Goal: Communication & Community: Answer question/provide support

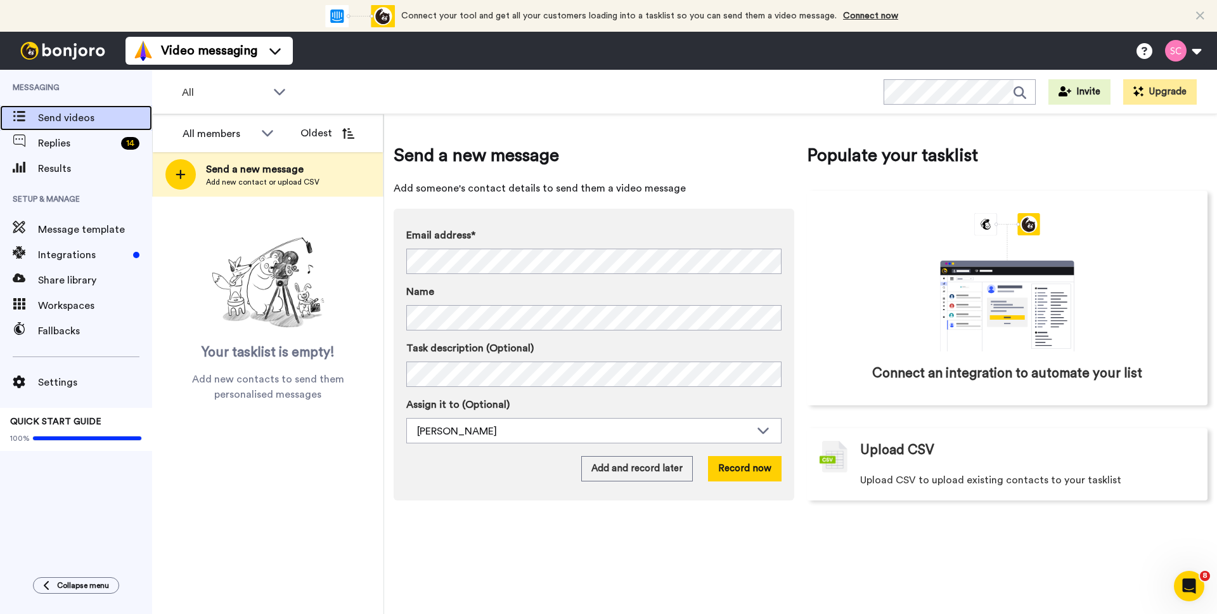
click at [69, 114] on span "Send videos" at bounding box center [95, 117] width 114 height 15
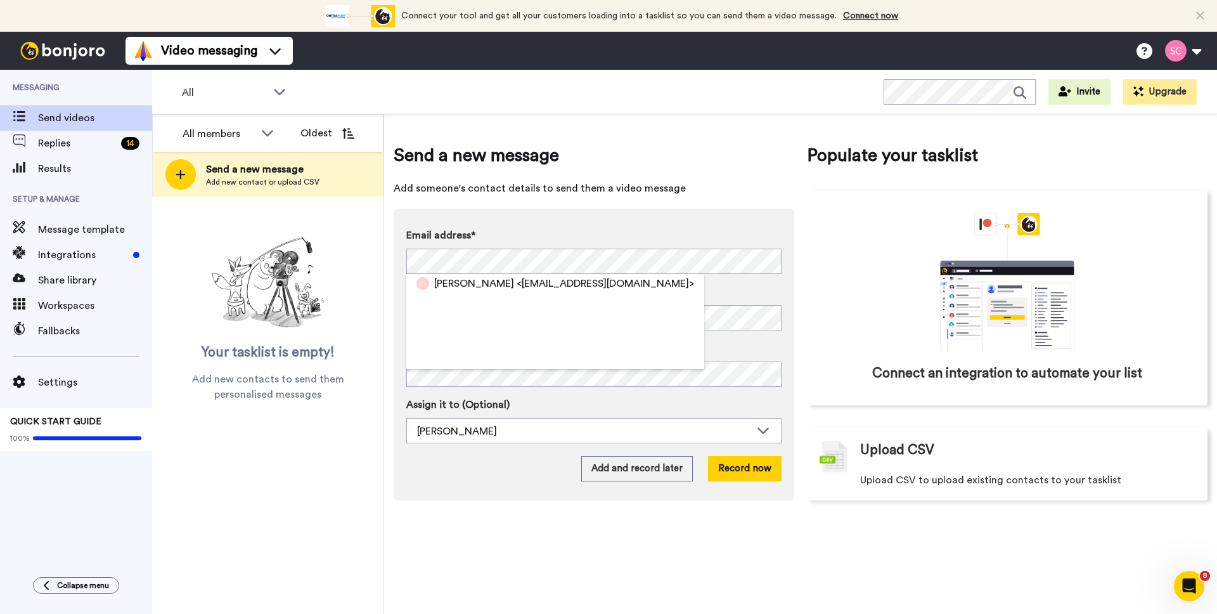
click at [571, 281] on span "<kellysinclair02@gmail.com>" at bounding box center [606, 283] width 178 height 15
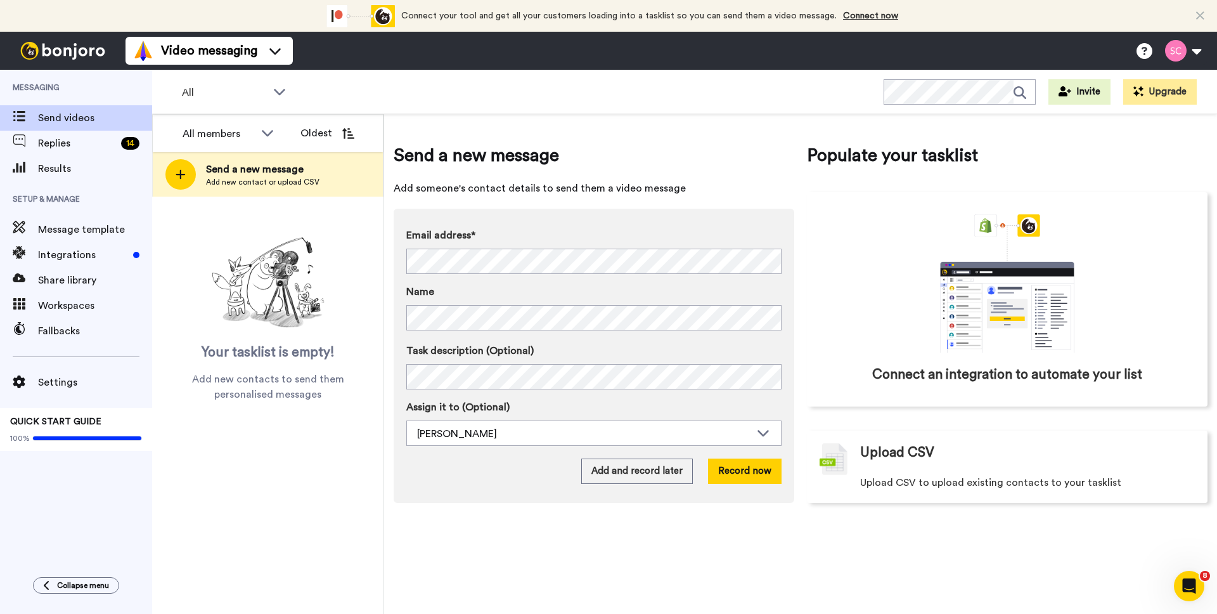
click at [633, 284] on label "Name" at bounding box center [593, 291] width 375 height 15
click at [727, 475] on button "Record now" at bounding box center [745, 470] width 74 height 25
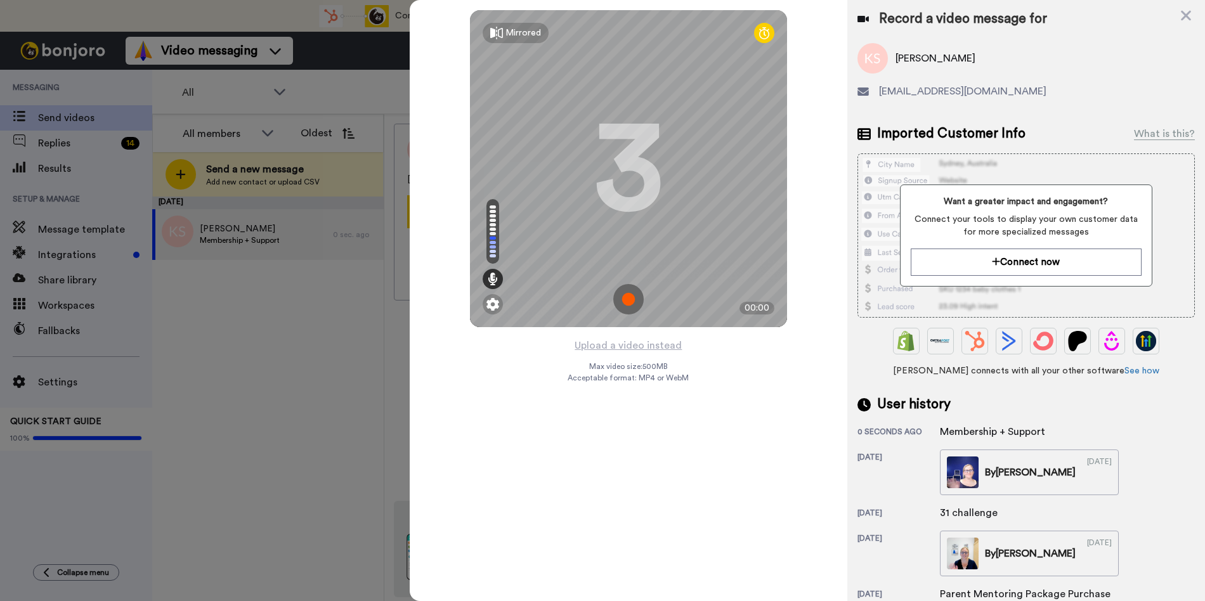
click at [623, 302] on img at bounding box center [628, 299] width 30 height 30
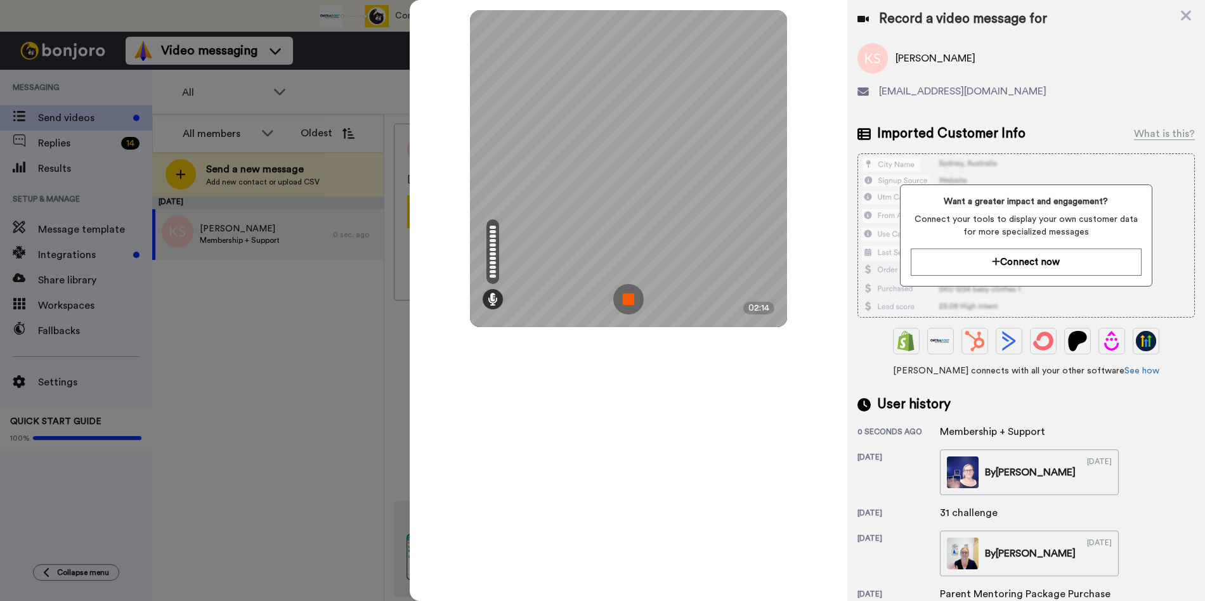
click at [626, 302] on img at bounding box center [628, 299] width 30 height 30
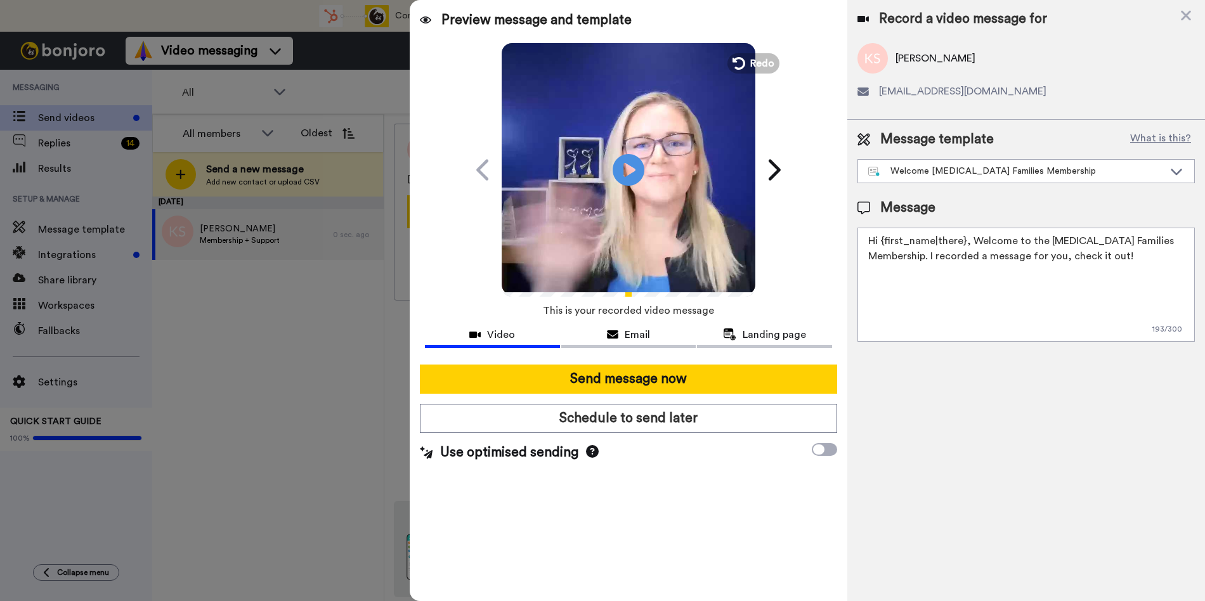
drag, startPoint x: 1172, startPoint y: 242, endPoint x: 1189, endPoint y: 241, distance: 17.2
click at [1171, 242] on textarea "Hi {first_name|there}, Welcome to the ADHD Families Membership. I recorded a me…" at bounding box center [1025, 285] width 337 height 114
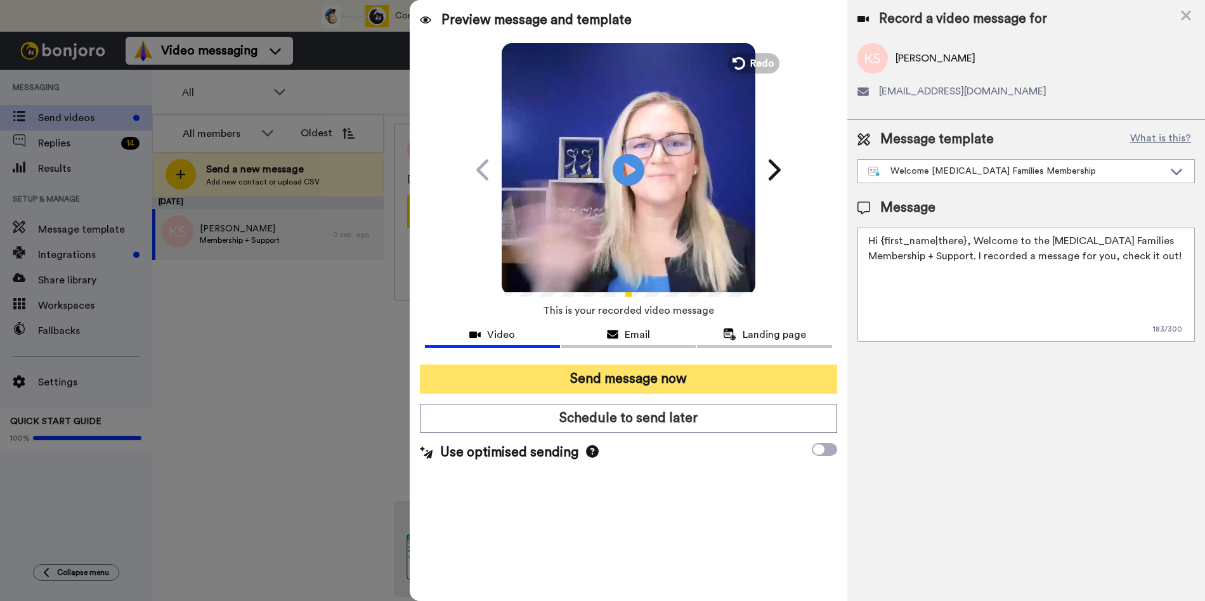
type textarea "Hi {first_name|there}, Welcome to the ADHD Families Membership + Support. I rec…"
click at [749, 380] on button "Send message now" at bounding box center [628, 379] width 417 height 29
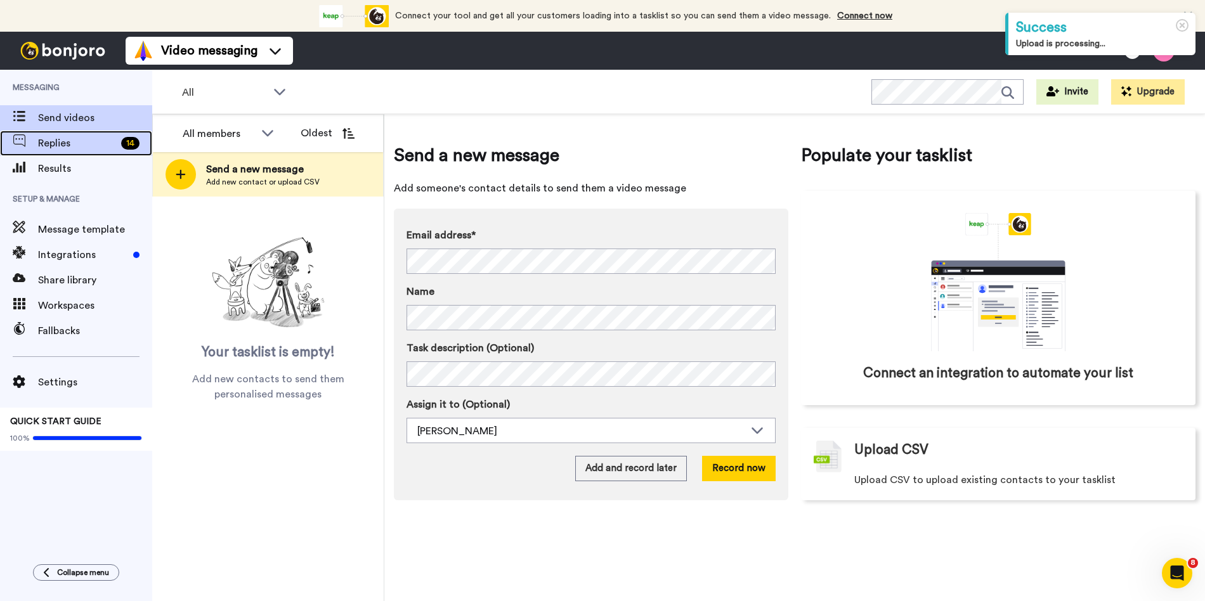
click at [48, 146] on span "Replies" at bounding box center [77, 143] width 78 height 15
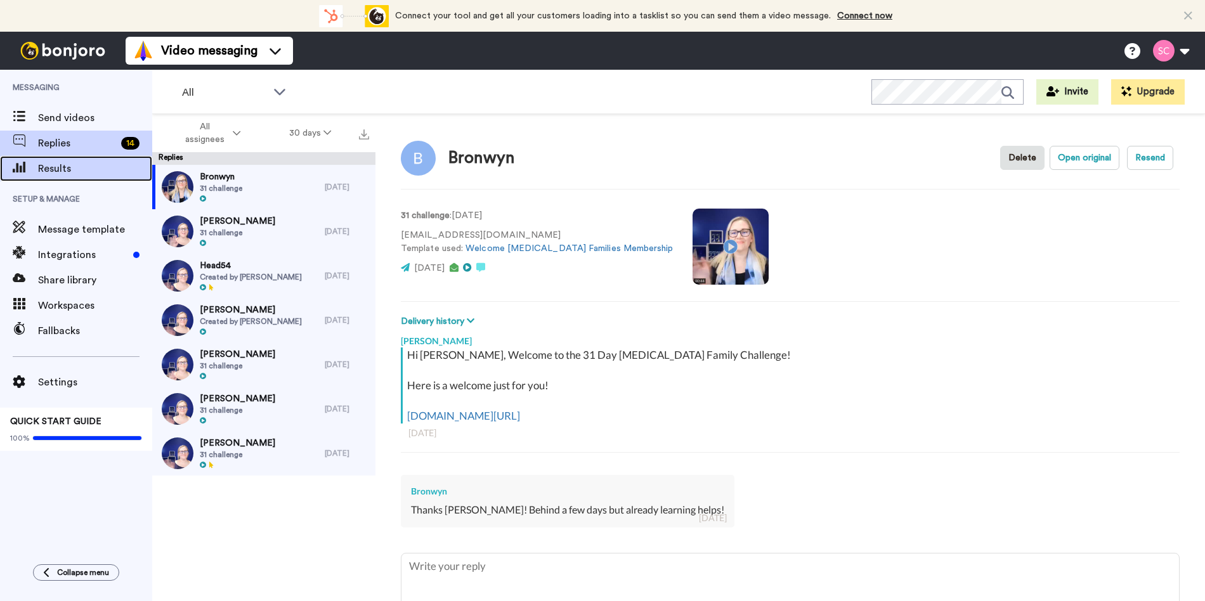
click at [96, 172] on span "Results" at bounding box center [95, 168] width 114 height 15
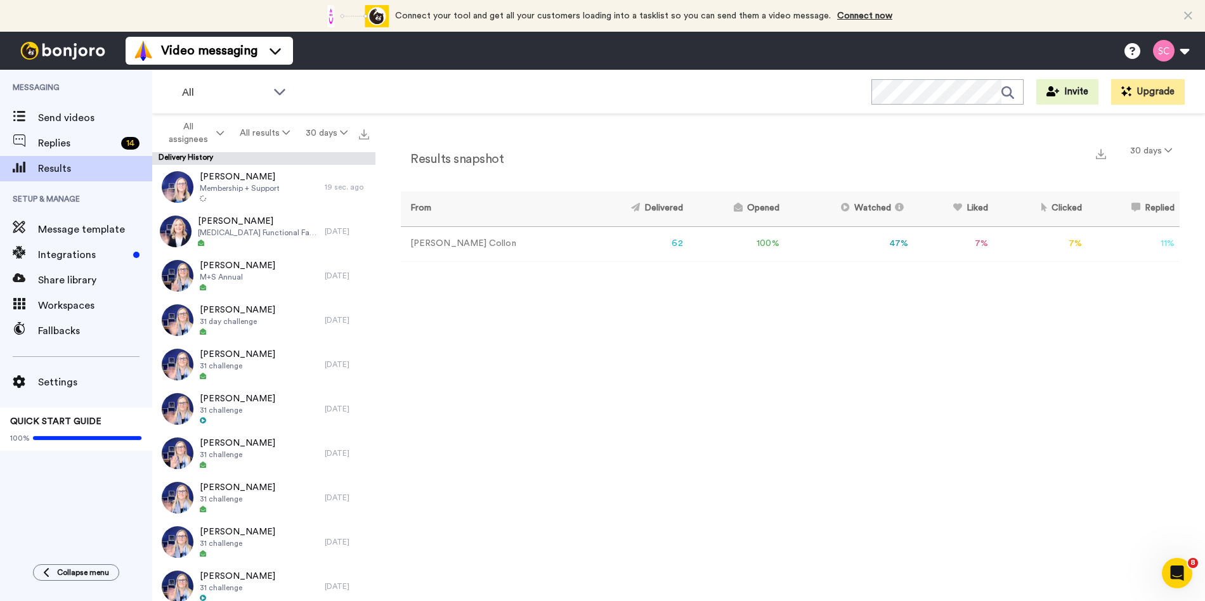
drag, startPoint x: 609, startPoint y: 211, endPoint x: 590, endPoint y: 211, distance: 19.7
click at [602, 211] on th "Delivered" at bounding box center [634, 208] width 106 height 35
click at [627, 210] on icon at bounding box center [633, 207] width 13 height 9
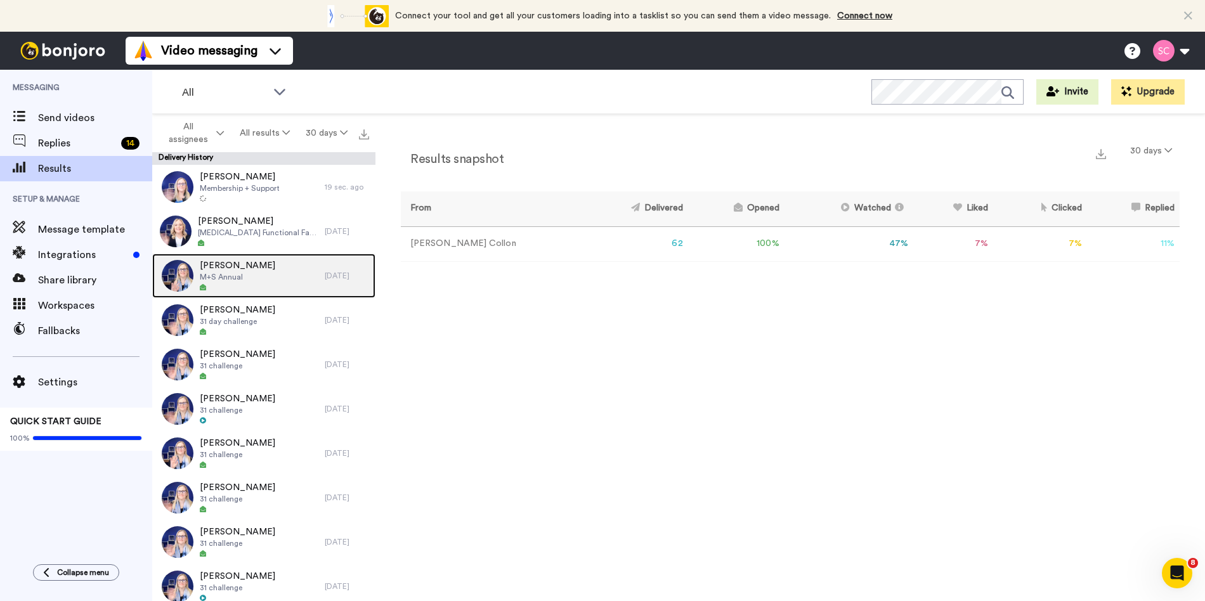
click at [310, 271] on div "Felicity Andrews M+S Annual" at bounding box center [238, 276] width 172 height 44
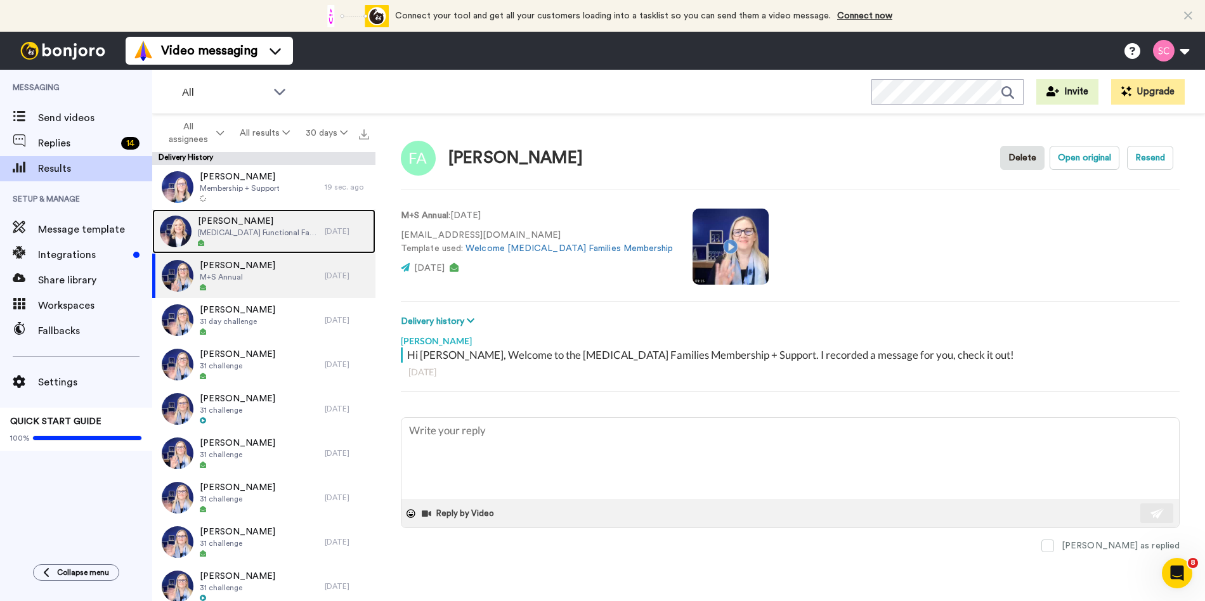
click at [263, 242] on div at bounding box center [258, 243] width 120 height 9
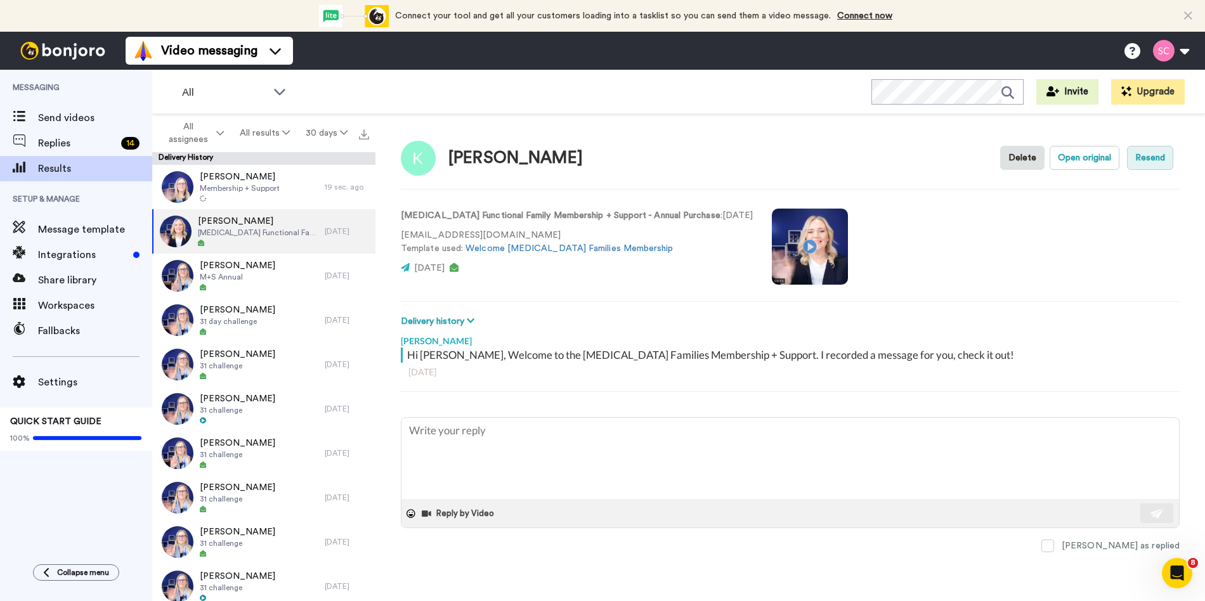
click at [1147, 159] on button "Resend" at bounding box center [1150, 158] width 46 height 24
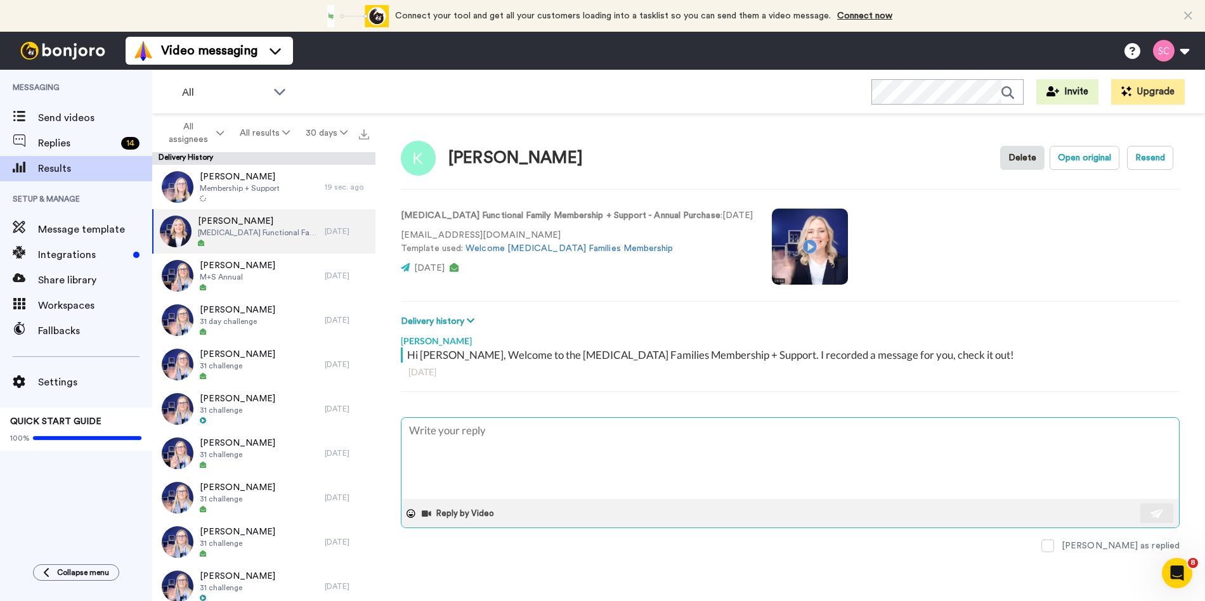
click at [519, 448] on textarea at bounding box center [789, 458] width 777 height 81
type textarea "x"
type textarea "H"
type textarea "x"
type textarea "Hi"
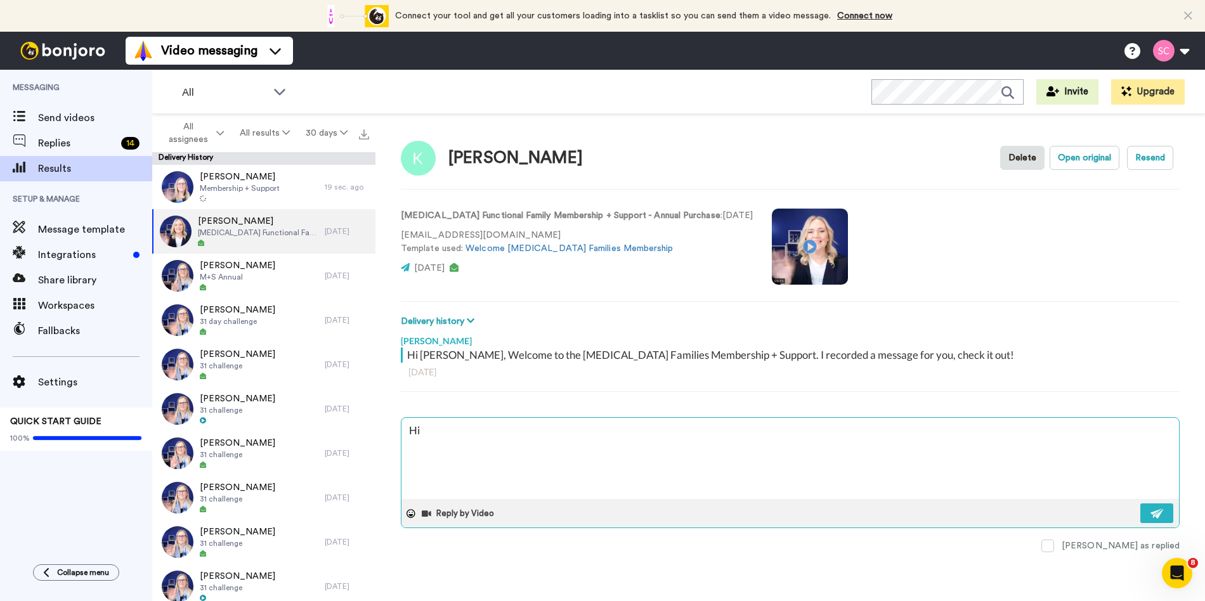
type textarea "x"
type textarea "Hi th"
type textarea "x"
type textarea "Hi the"
type textarea "x"
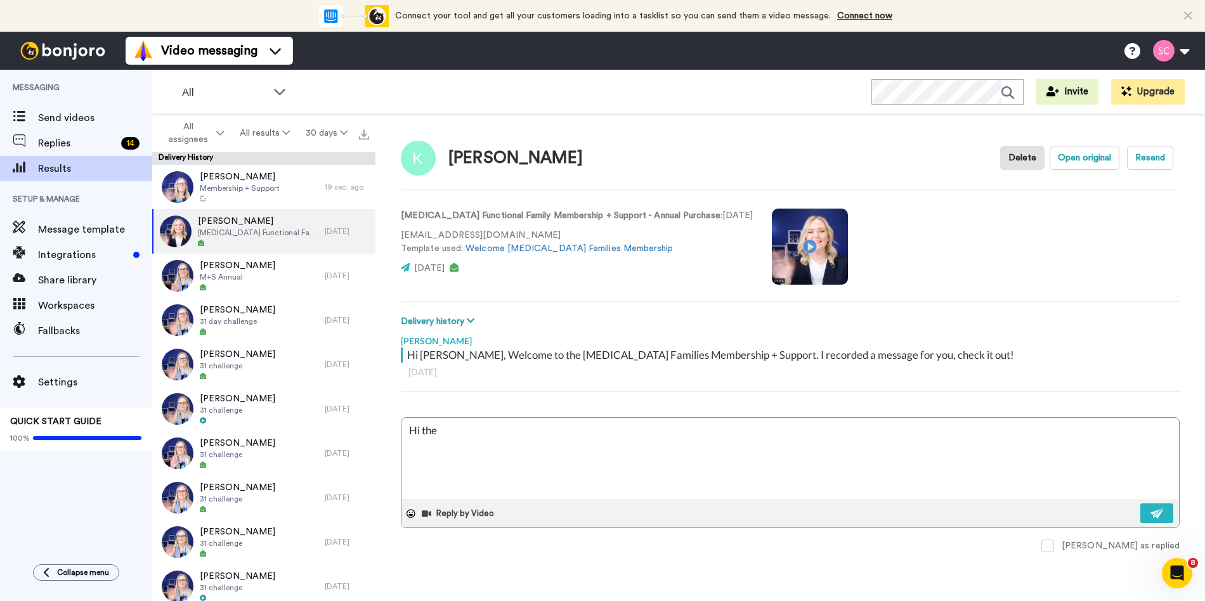
type textarea "Hi ther"
type textarea "x"
type textarea "Hi there"
type textarea "x"
type textarea "Hi there"
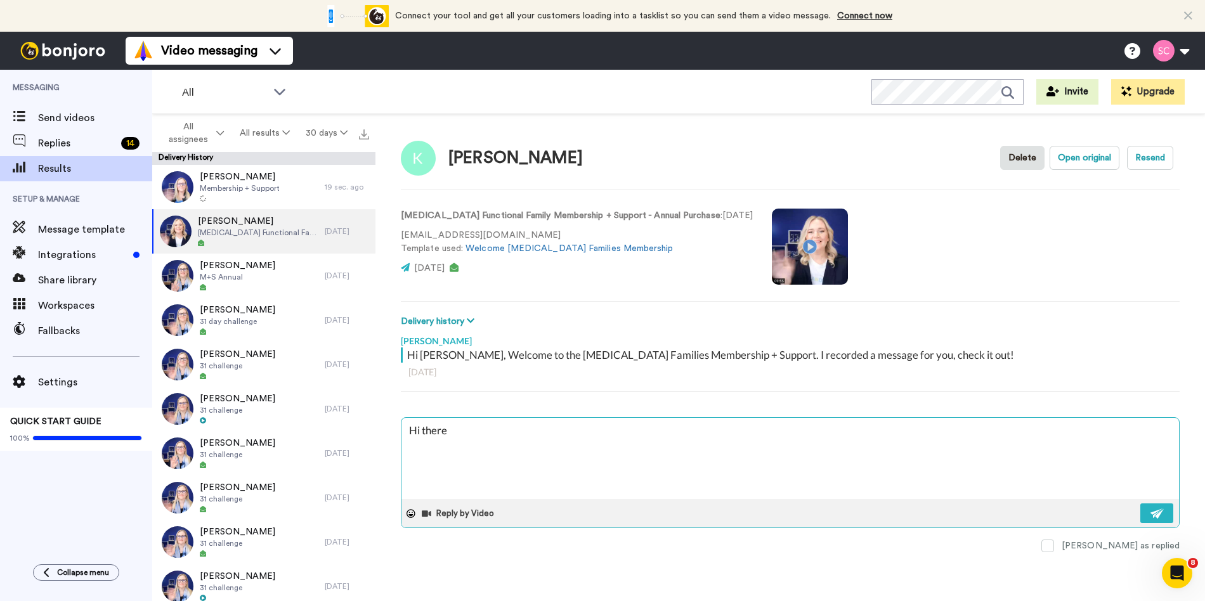
type textarea "x"
type textarea "Hi there K"
type textarea "x"
type textarea "Hi there Ka"
type textarea "x"
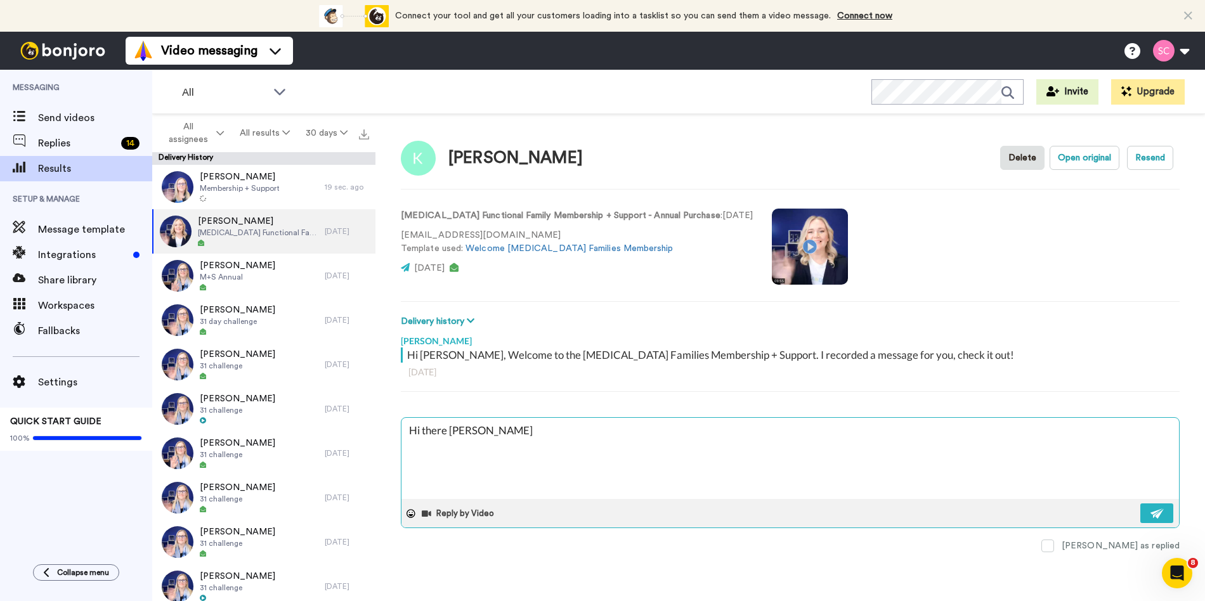
type textarea "Hi there Kat"
type textarea "x"
type textarea "Hi there Kati"
type textarea "x"
type textarea "Hi there Katie"
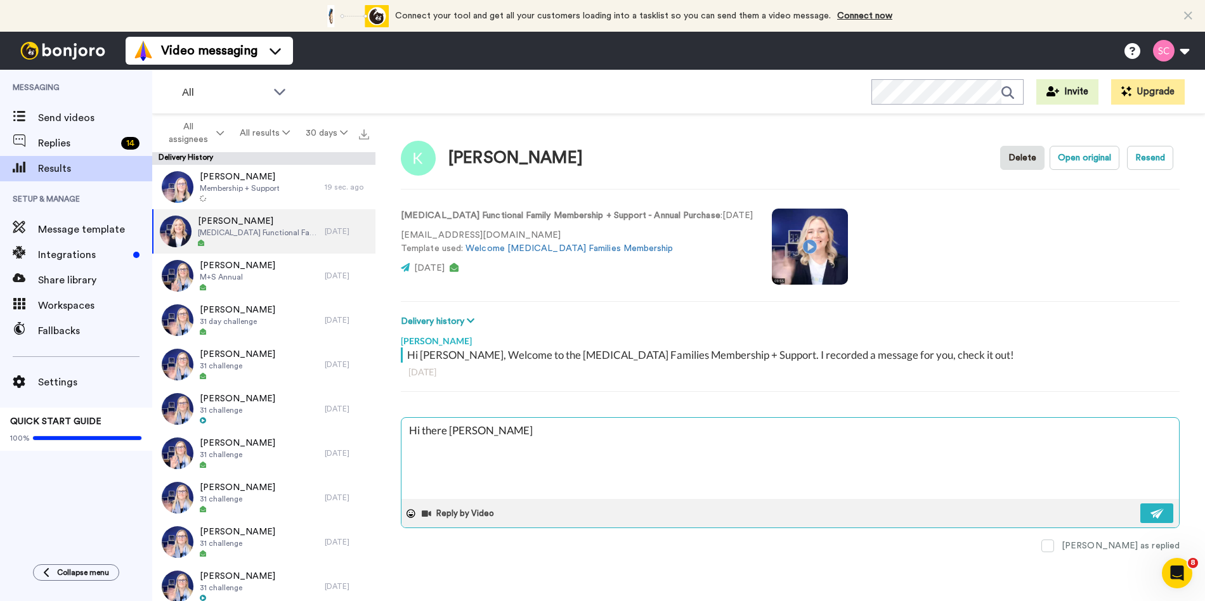
type textarea "x"
type textarea "Hi there Katie,"
type textarea "x"
type textarea "Hi there Katie,"
type textarea "x"
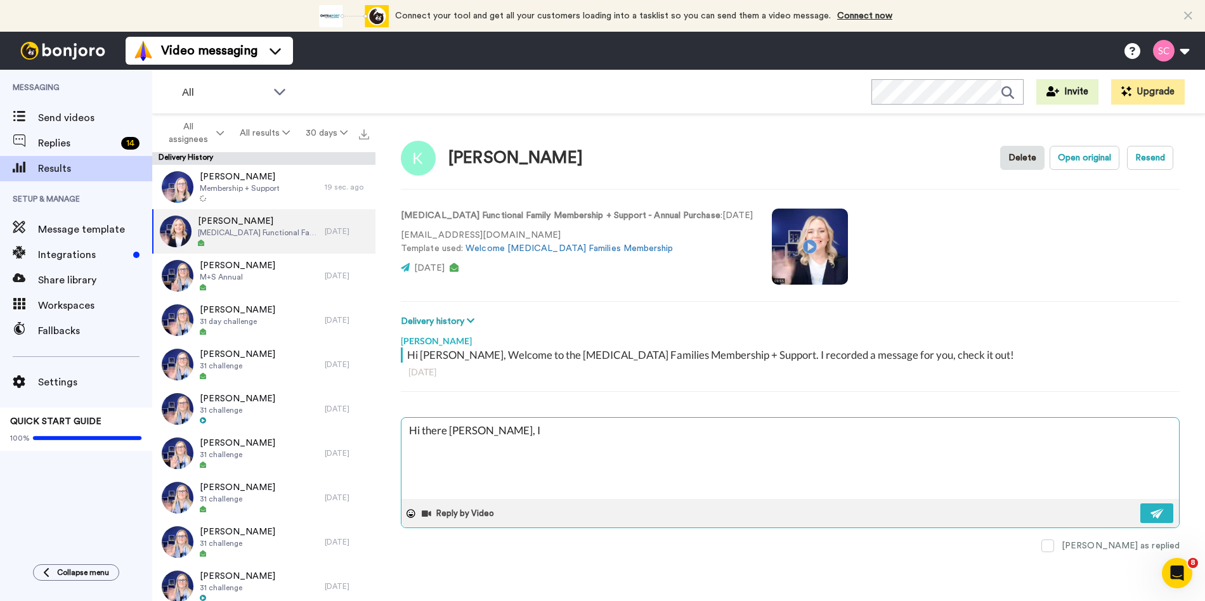
type textarea "Hi there Katie, I"
type textarea "x"
type textarea "Hi there Katie, I h"
type textarea "x"
type textarea "Hi there Katie, I ho"
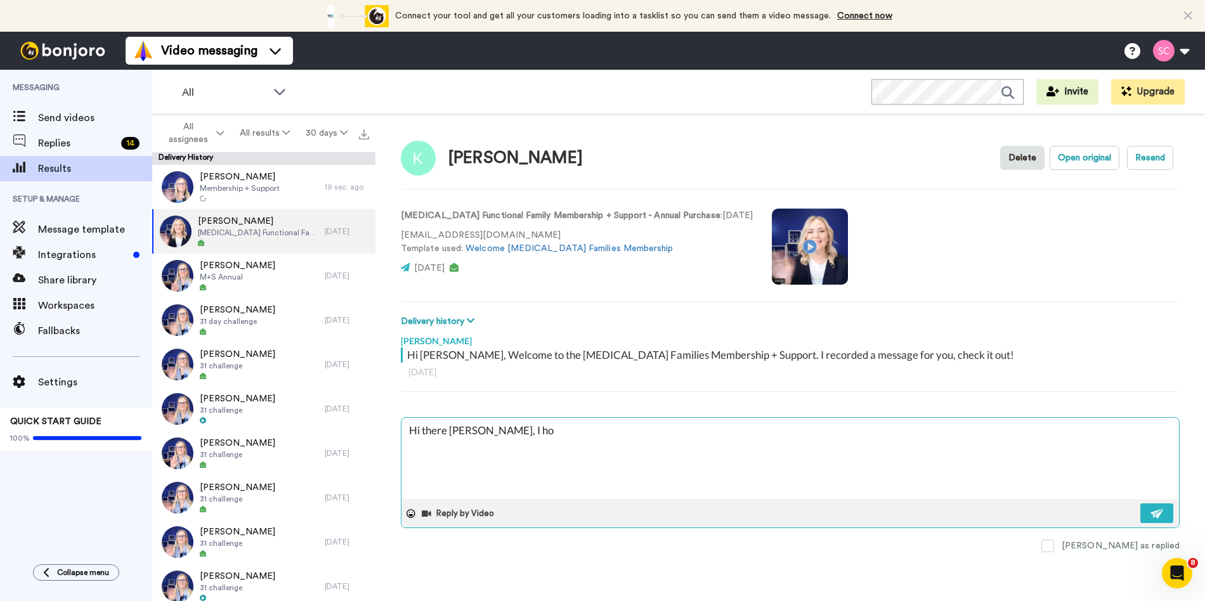
type textarea "x"
type textarea "Hi there Katie, I hop"
type textarea "x"
type textarea "Hi there Katie, I hope"
type textarea "x"
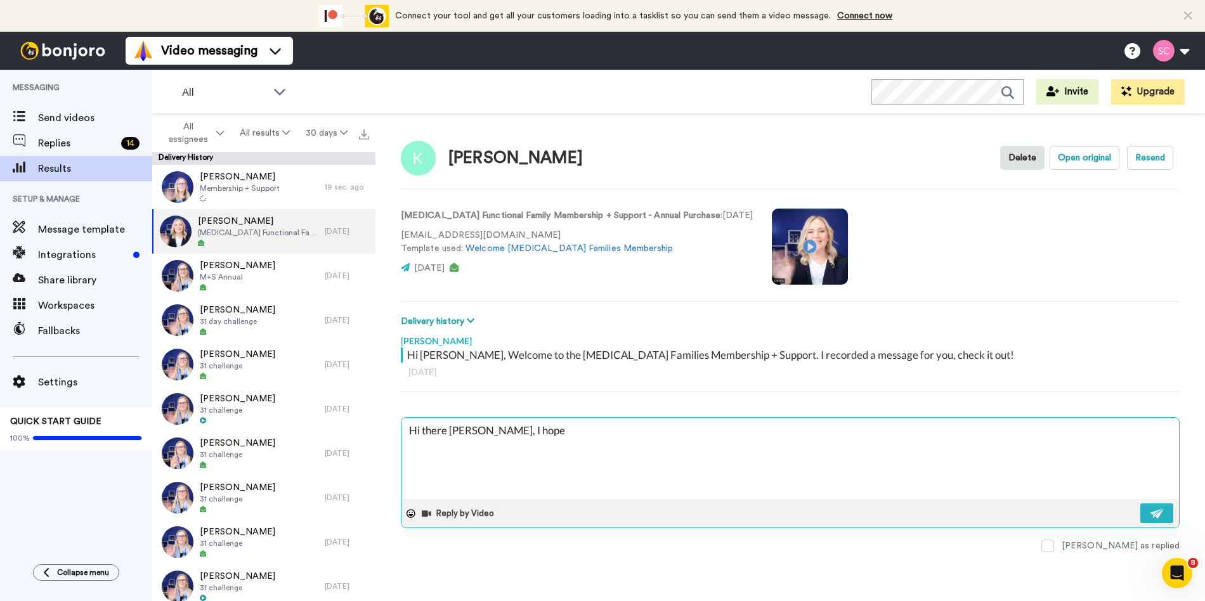
type textarea "Hi there Katie, I hope"
type textarea "x"
type textarea "Hi there Katie, I hope y"
type textarea "x"
type textarea "Hi there Katie, I hope yo"
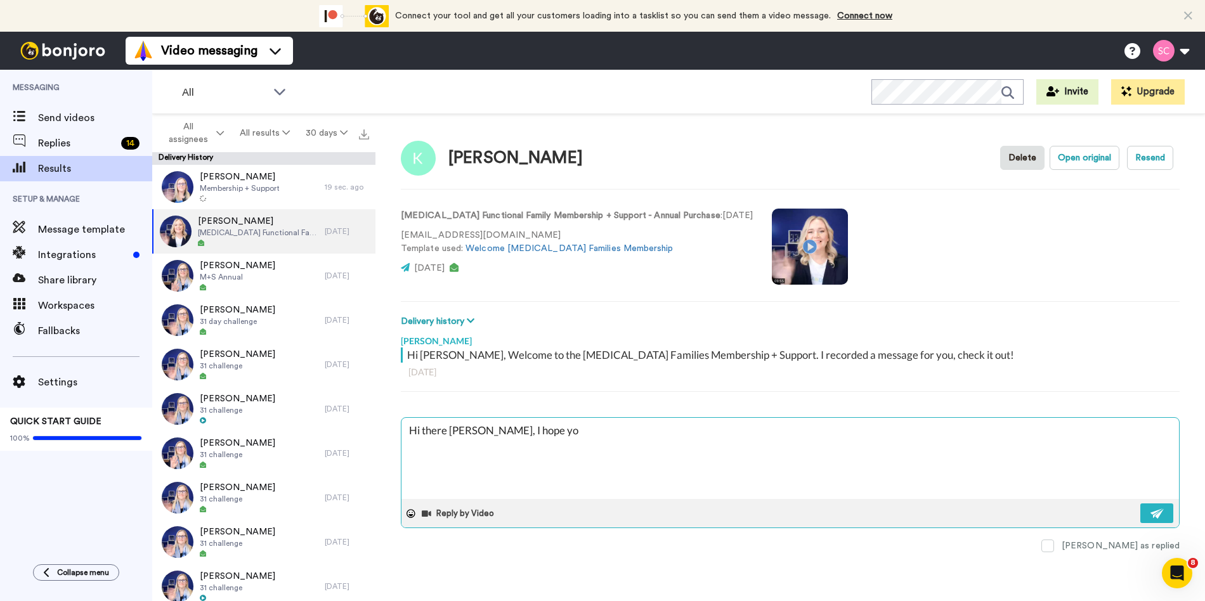
type textarea "x"
type textarea "Hi there Katie, I hope you"
type textarea "x"
type textarea "Hi there Katie, I hope you a"
type textarea "x"
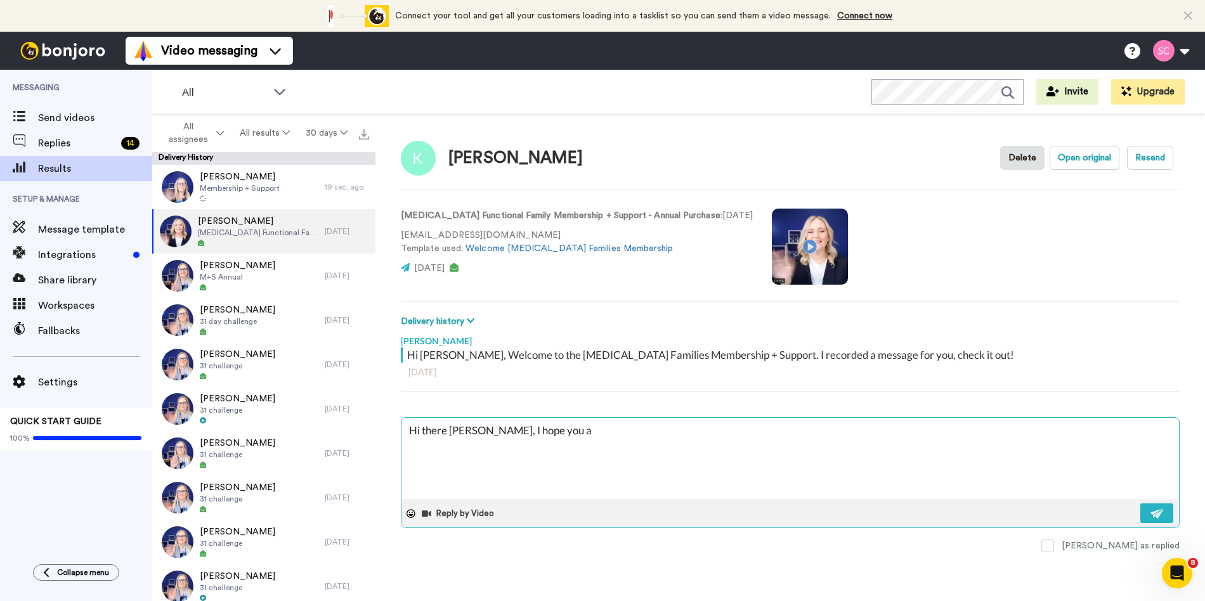
type textarea "Hi there Katie, I hope you ar"
type textarea "x"
type textarea "Hi there Katie, I hope you are"
type textarea "x"
type textarea "Hi there Katie, I hope you are"
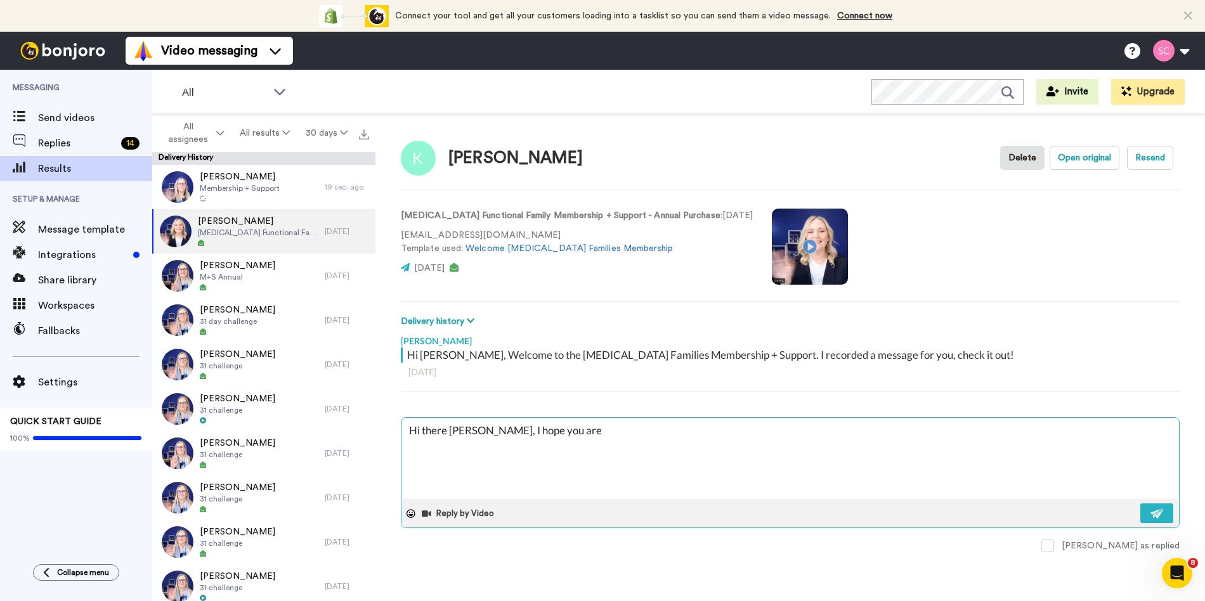
type textarea "x"
type textarea "Hi there Katie, I hope you are we"
type textarea "x"
type textarea "Hi there Katie, I hope you are wel"
type textarea "x"
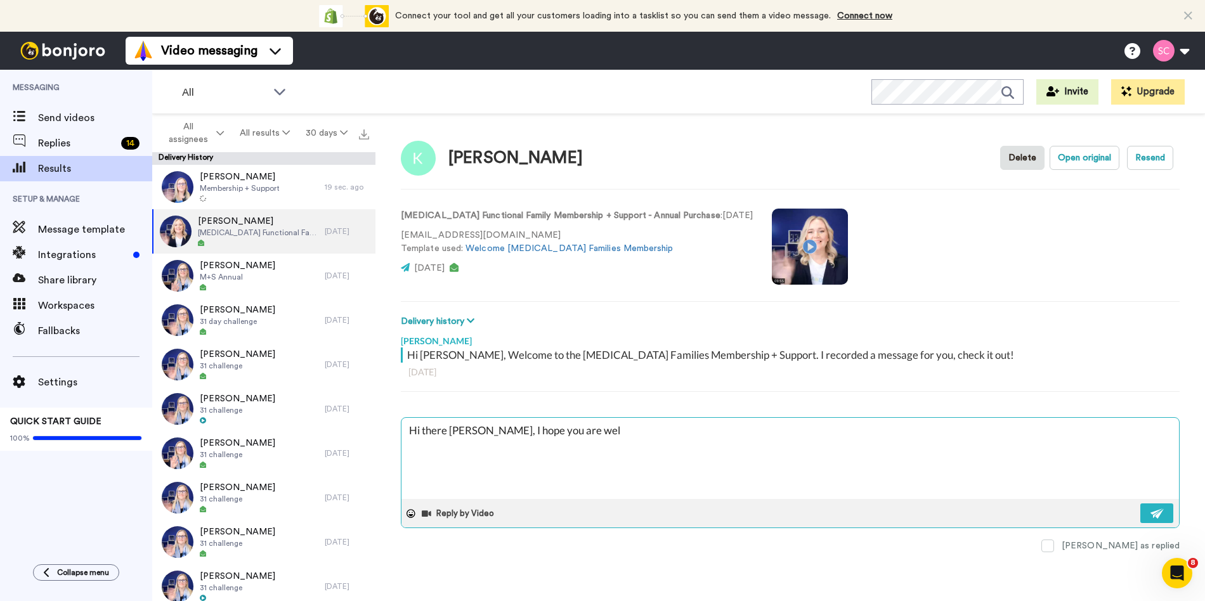
type textarea "Hi there Katie, I hope you are well"
type textarea "x"
type textarea "Hi there Katie, I hope you are well"
type textarea "x"
type textarea "Hi there Katie, I hope you are well -"
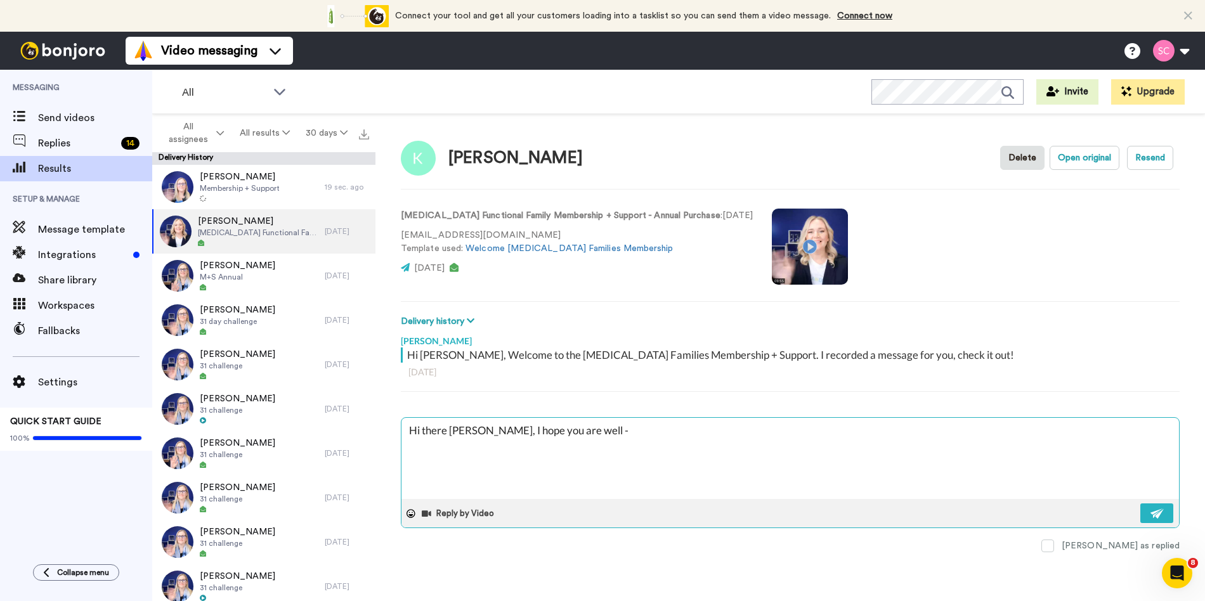
type textarea "x"
type textarea "Hi there Katie, I hope you are well -"
type textarea "x"
type textarea "Hi there Katie, I hope you are well - d"
type textarea "x"
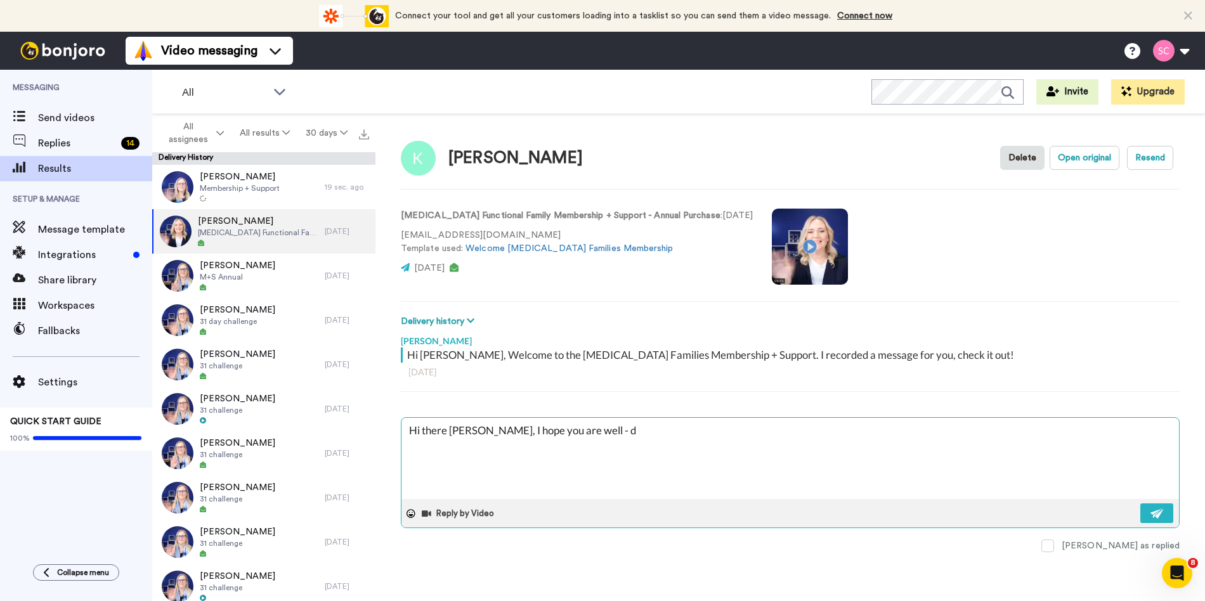
type textarea "Hi there Katie, I hope you are well - di"
type textarea "x"
type textarea "Hi there Katie, I hope you are well - did"
type textarea "x"
type textarea "Hi there Katie, I hope you are well - did"
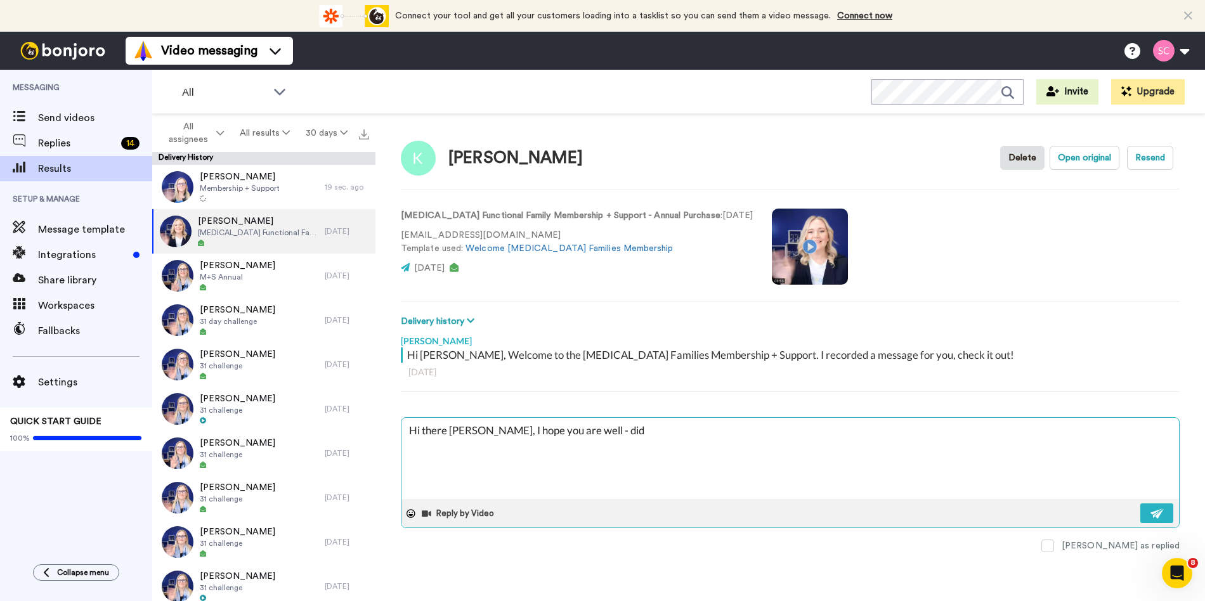
type textarea "x"
type textarea "Hi there Katie, I hope you are well - did y"
type textarea "x"
type textarea "Hi there Katie, I hope you are well - did yo"
type textarea "x"
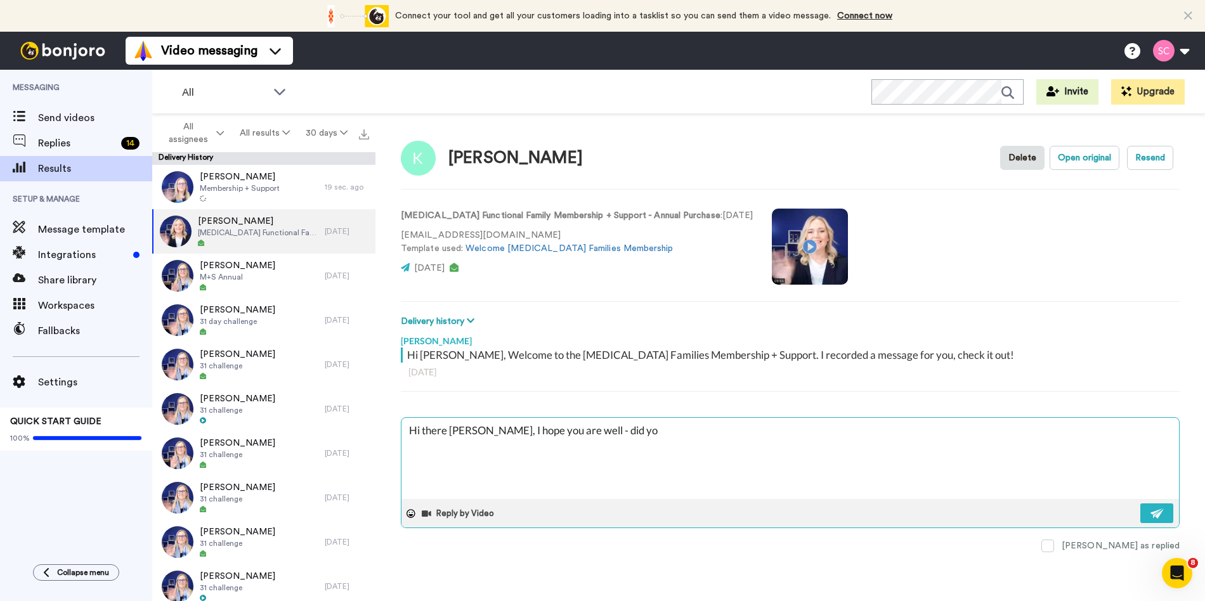
type textarea "Hi there Katie, I hope you are well - did you"
type textarea "x"
type textarea "Hi there Katie, I hope you are well - did you"
type textarea "x"
type textarea "Hi there Katie, I hope you are well - did you s"
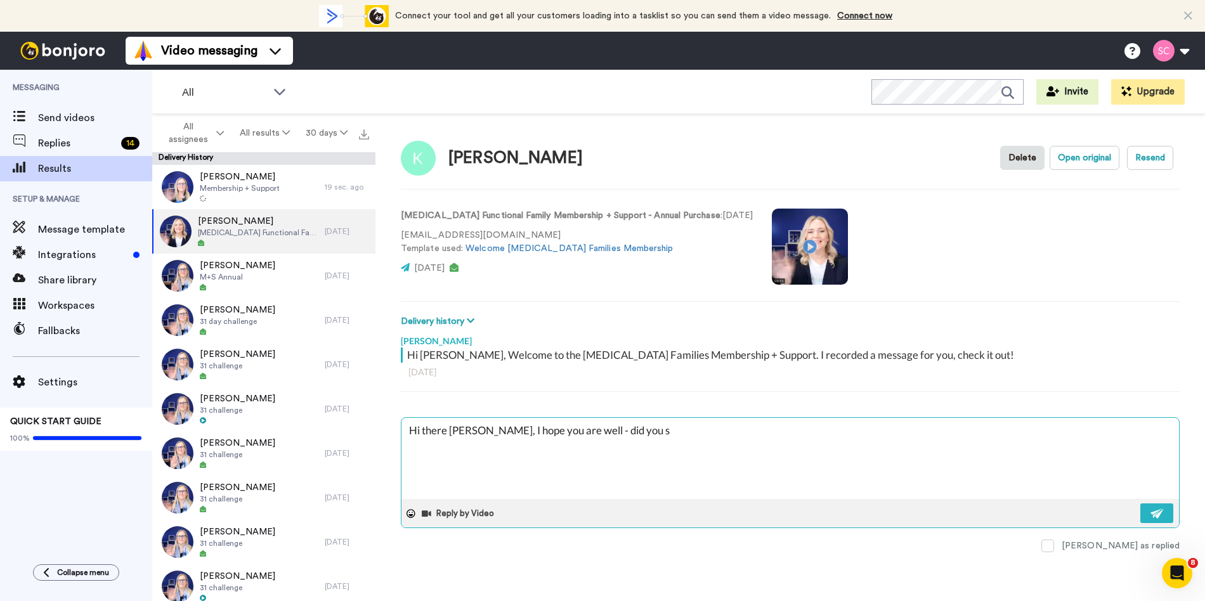
type textarea "x"
type textarea "Hi there Katie, I hope you are well - did you se"
type textarea "x"
type textarea "Hi there Katie, I hope you are well - did you see"
type textarea "x"
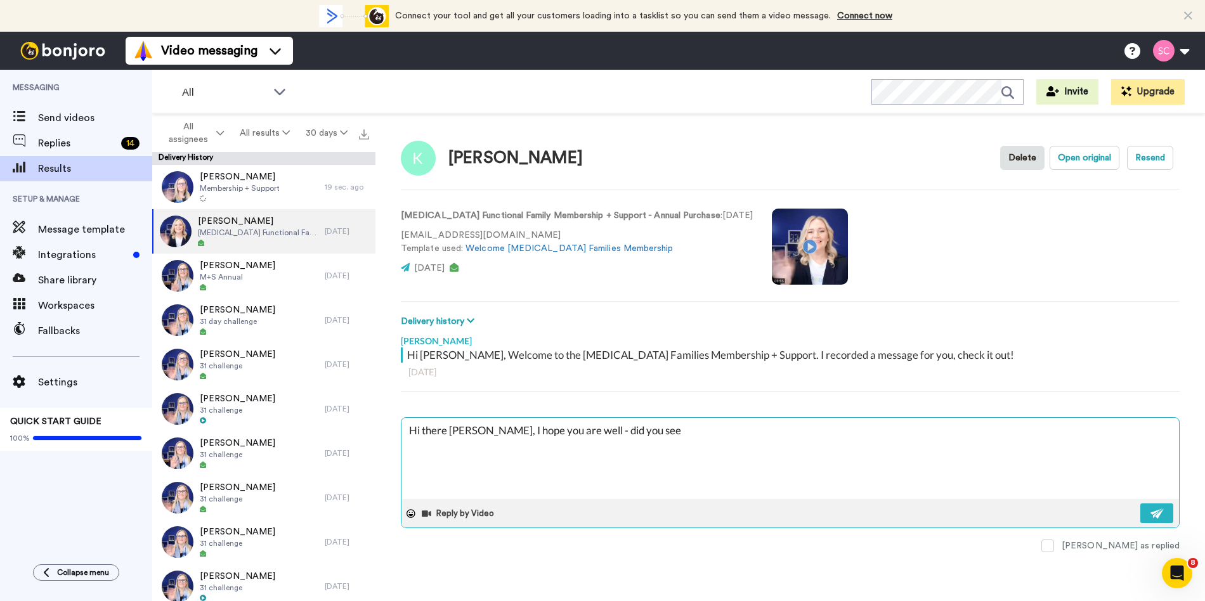
type textarea "Hi there Katie, I hope you are well - did you see"
type textarea "x"
type textarea "Hi there Katie, I hope you are well - did you see t"
type textarea "x"
type textarea "Hi there Katie, I hope you are well - did you see th"
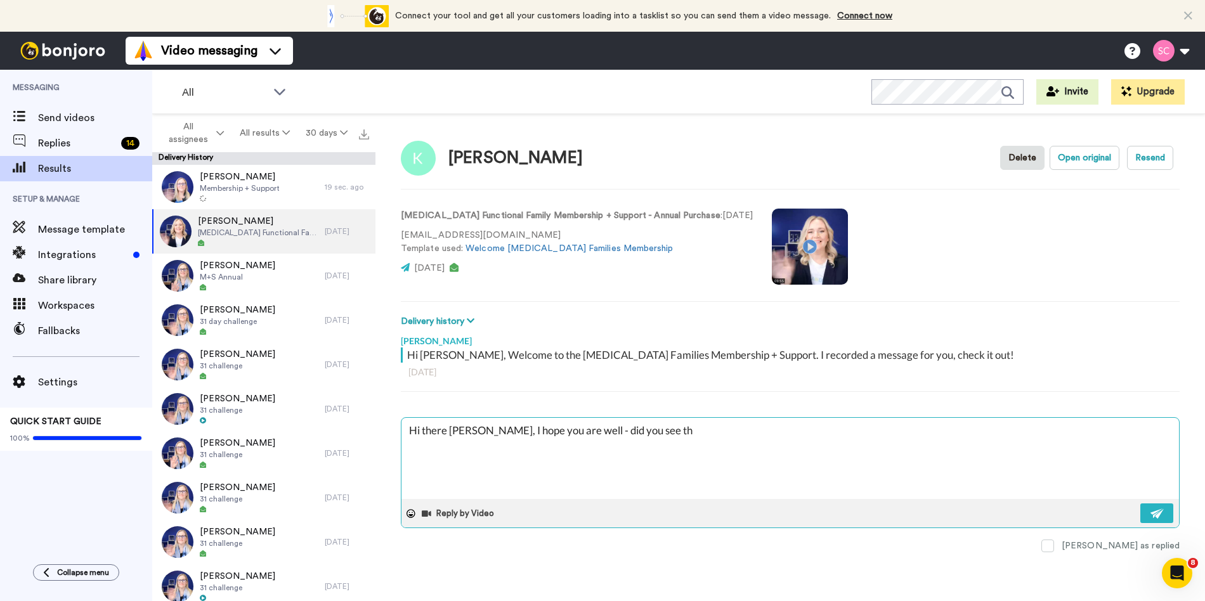
type textarea "x"
type textarea "Hi there Katie, I hope you are well - did you see thi"
type textarea "x"
type textarea "Hi there Katie, I hope you are well - did you see this"
type textarea "x"
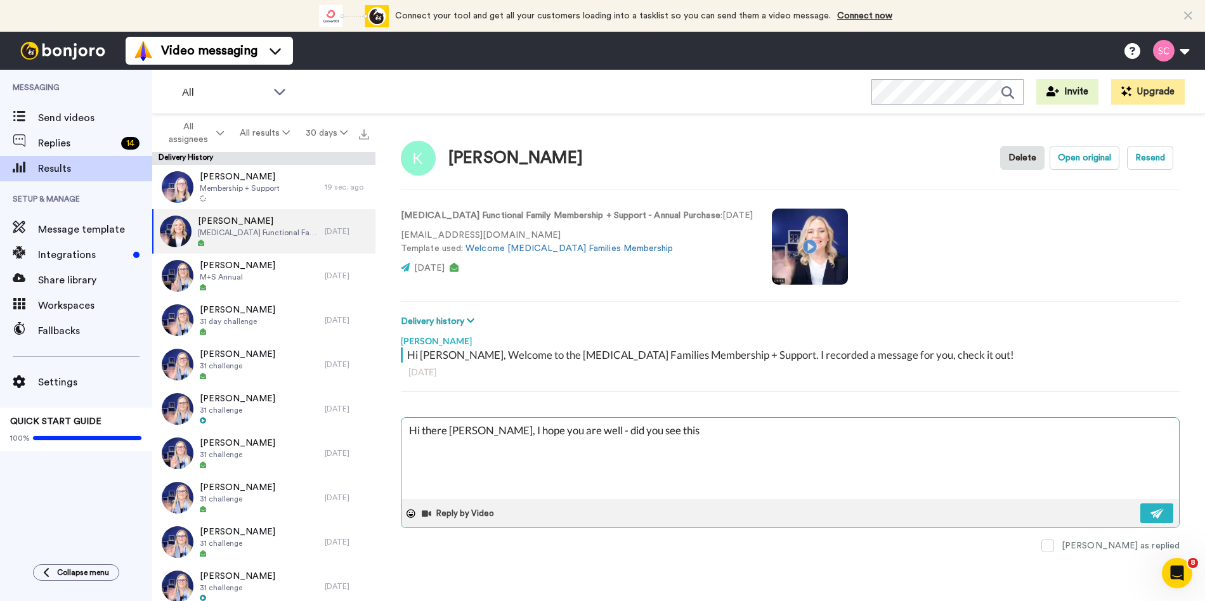
type textarea "Hi there Katie, I hope you are well - did you see this"
type textarea "x"
type textarea "Hi there Katie, I hope you are well - did you see this w"
type textarea "x"
type textarea "Hi there Katie, I hope you are well - did you see this we"
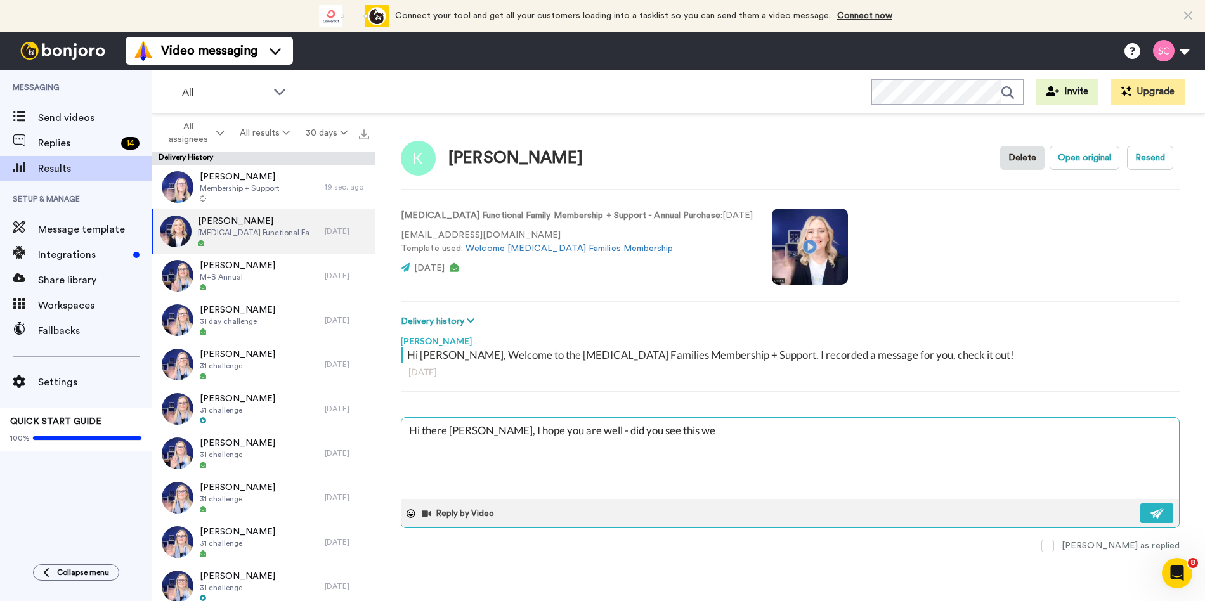
type textarea "x"
type textarea "Hi there Katie, I hope you are well - did you see this wel"
type textarea "x"
type textarea "Hi there Katie, I hope you are well - did you see this welc"
type textarea "x"
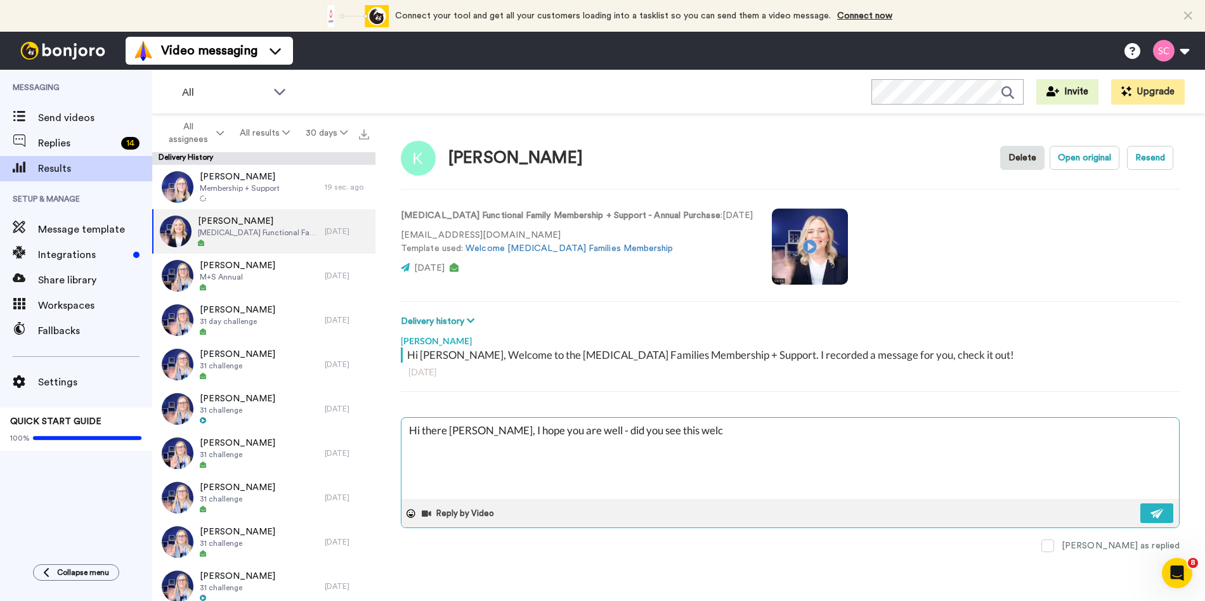
type textarea "Hi there Katie, I hope you are well - did you see this welco"
type textarea "x"
type textarea "Hi there Katie, I hope you are well - did you see this welcom"
type textarea "x"
type textarea "Hi there Katie, I hope you are well - did you see this welcome"
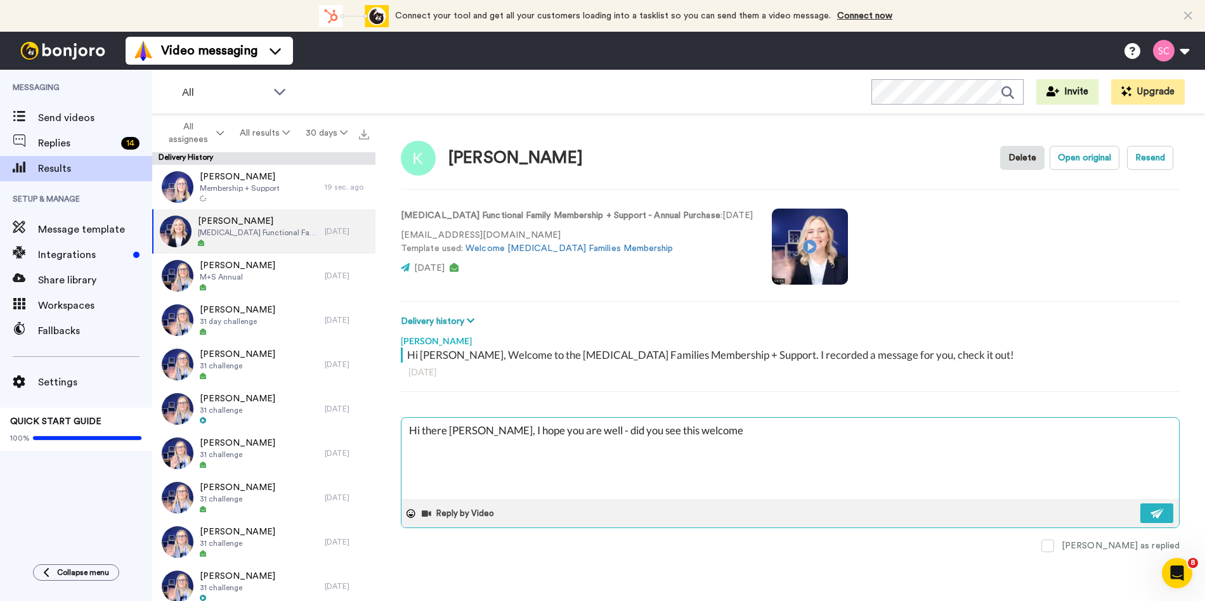
type textarea "x"
type textarea "Hi there Katie, I hope you are well - did you see this welcome"
type textarea "x"
type textarea "Hi there Katie, I hope you are well - did you see this welcome"
type textarea "x"
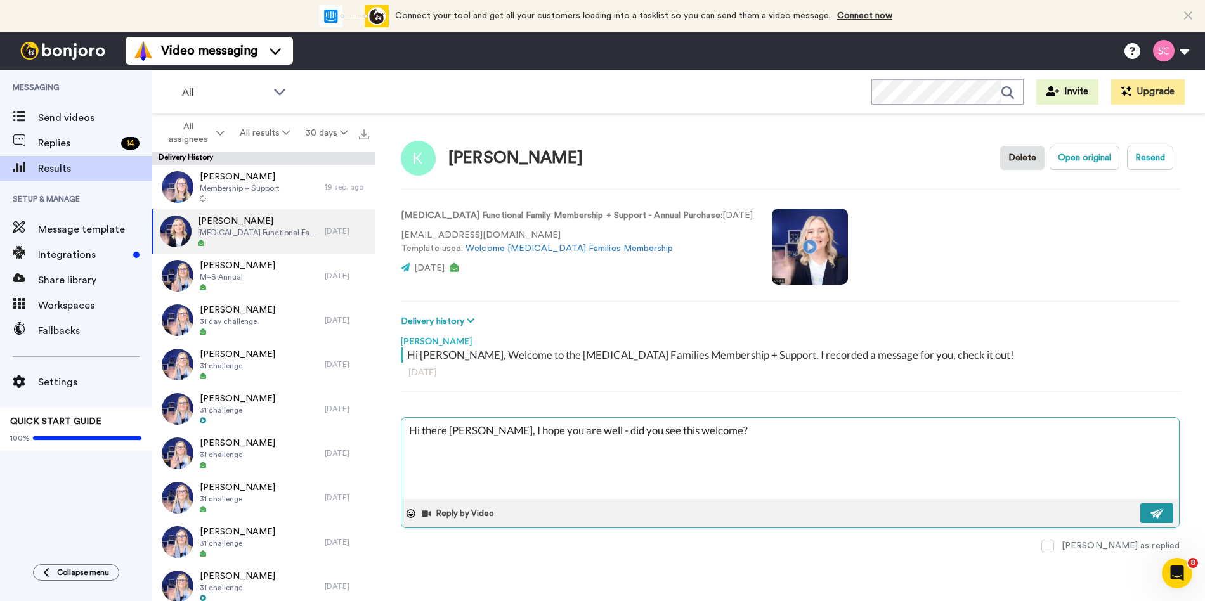
type textarea "Hi there Katie, I hope you are well - did you see this welcome?"
click at [1164, 513] on button at bounding box center [1156, 513] width 33 height 20
type textarea "x"
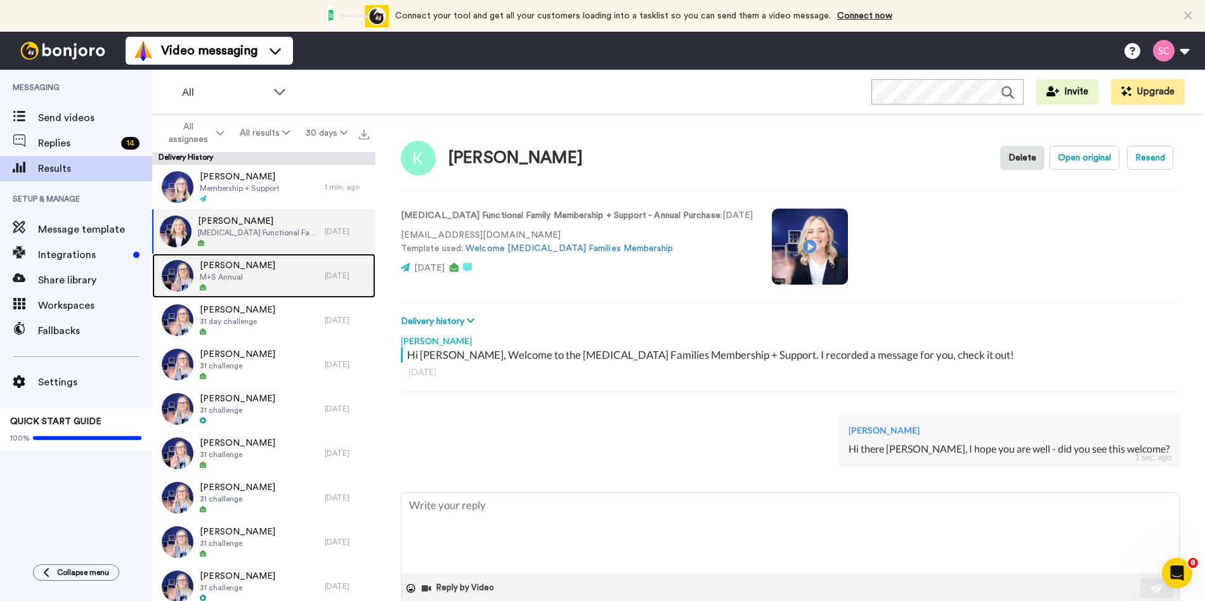
click at [261, 285] on div at bounding box center [237, 287] width 75 height 9
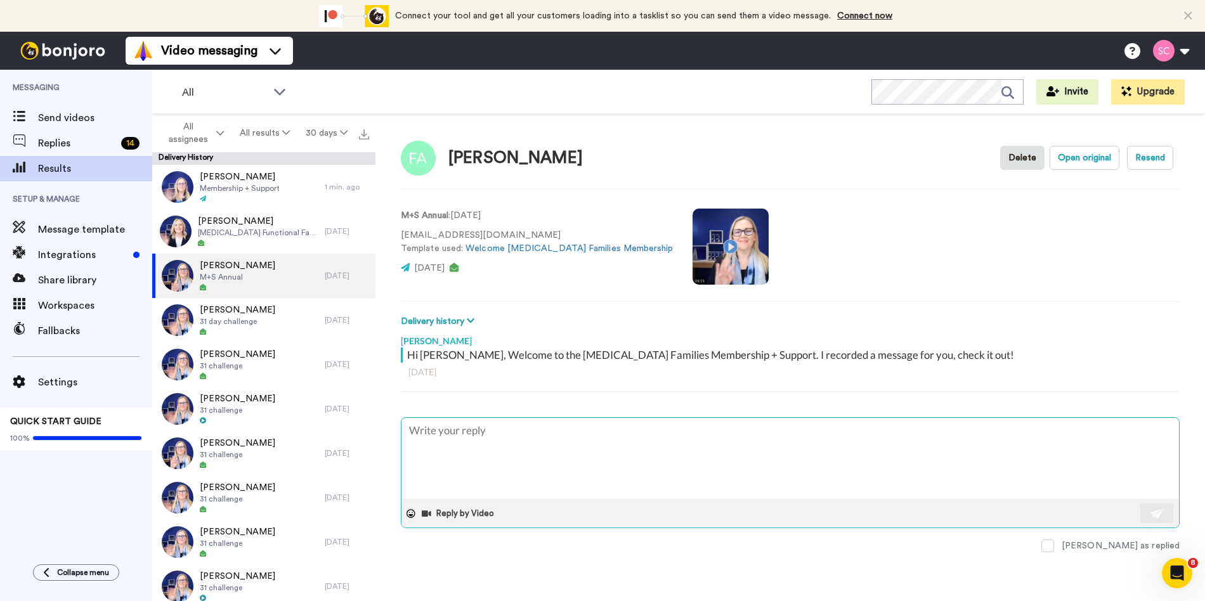
click at [521, 442] on textarea at bounding box center [789, 458] width 777 height 81
type textarea "x"
type textarea "H"
type textarea "x"
type textarea "Hi"
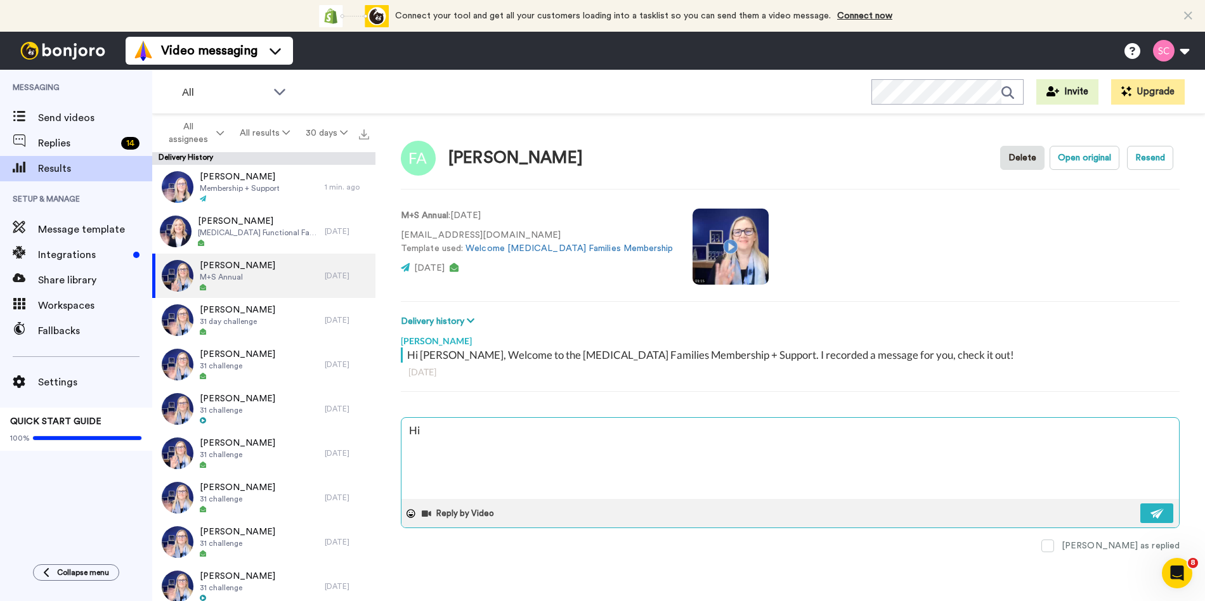
type textarea "x"
type textarea "Hi th"
type textarea "x"
type textarea "Hi the"
type textarea "x"
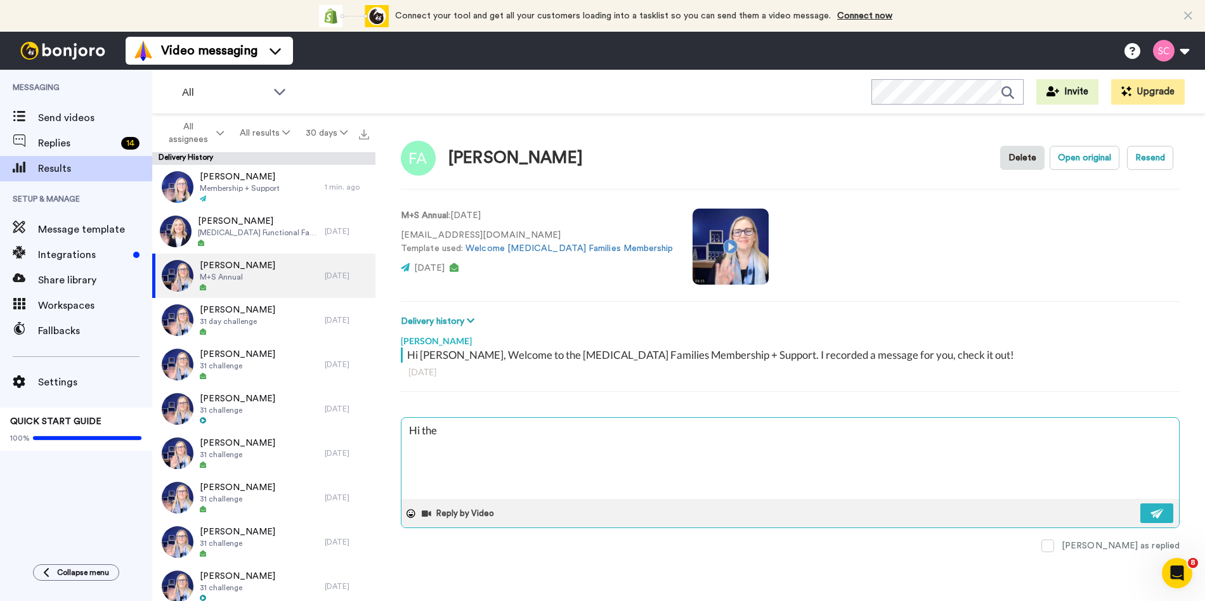
type textarea "Hi ther"
type textarea "x"
type textarea "Hi there"
type textarea "x"
type textarea "Hi there D"
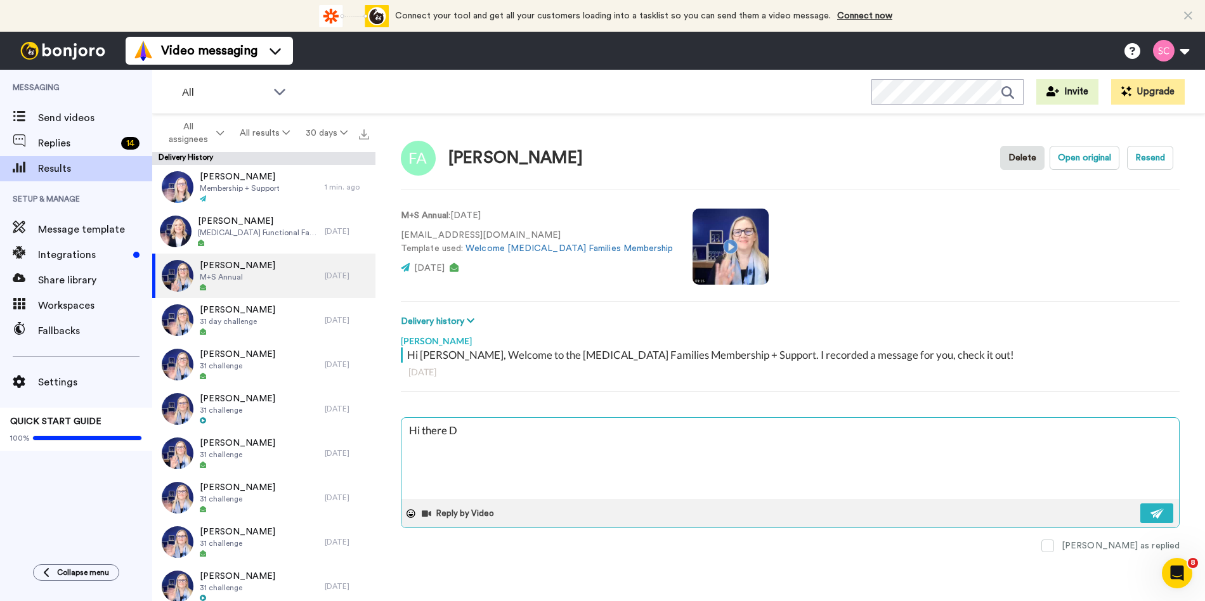
type textarea "x"
type textarea "Hi there De"
type textarea "x"
type textarea "Hi there Del"
type textarea "x"
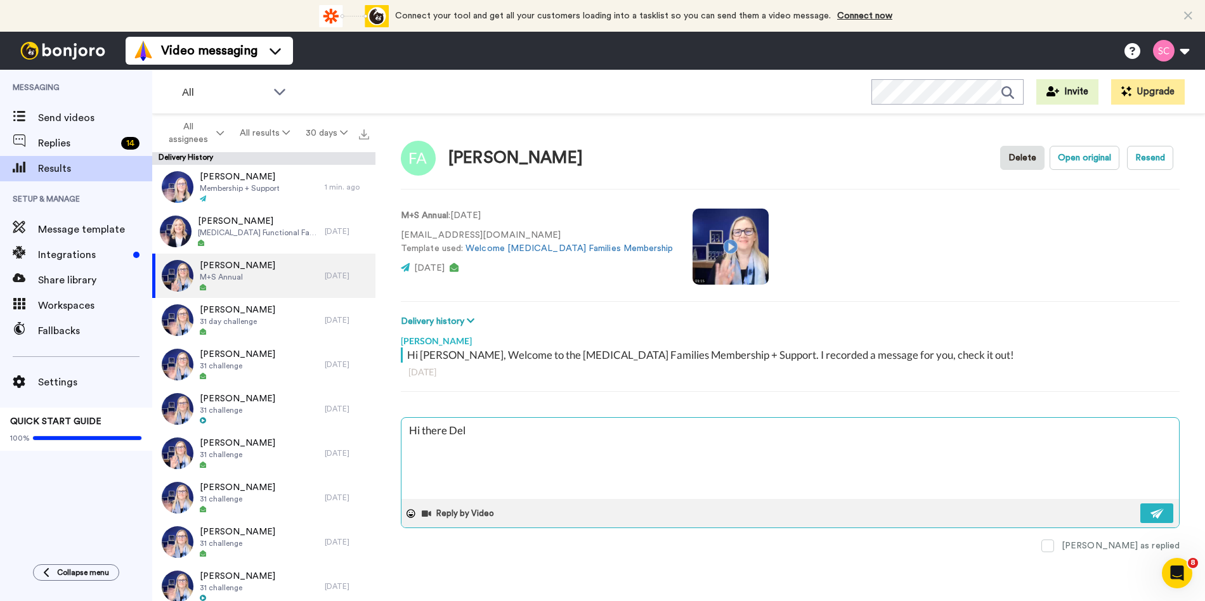
type textarea "Hi there Deli"
type textarea "x"
type textarea "Hi there Del"
type textarea "x"
type textarea "Hi there De"
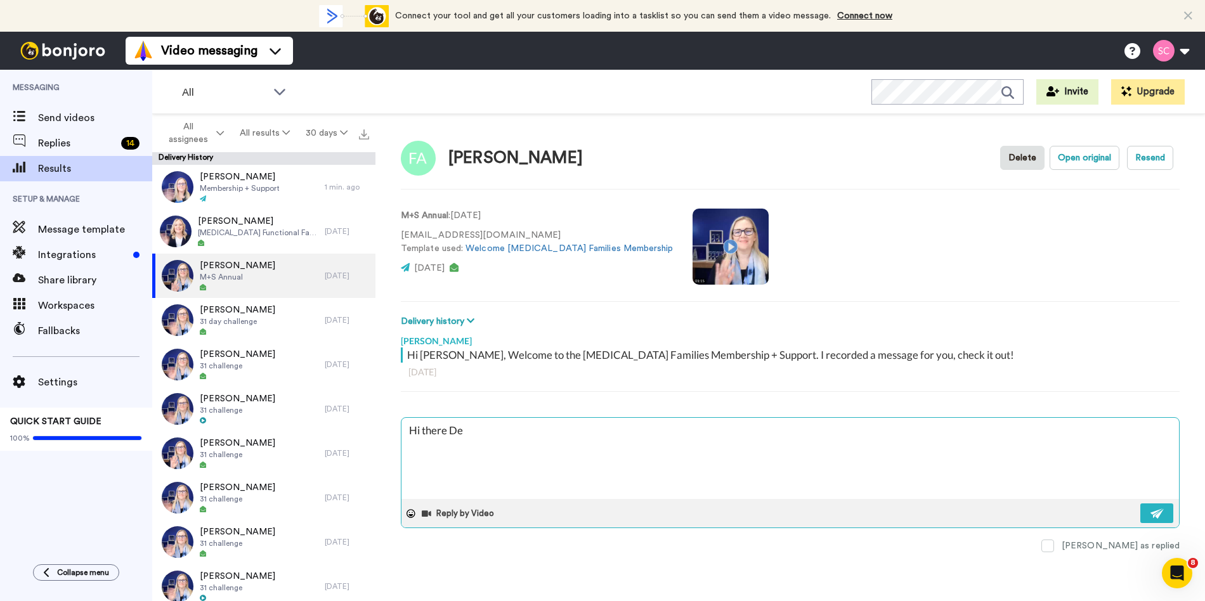
type textarea "x"
type textarea "Hi there D"
type textarea "x"
type textarea "Hi there"
type textarea "x"
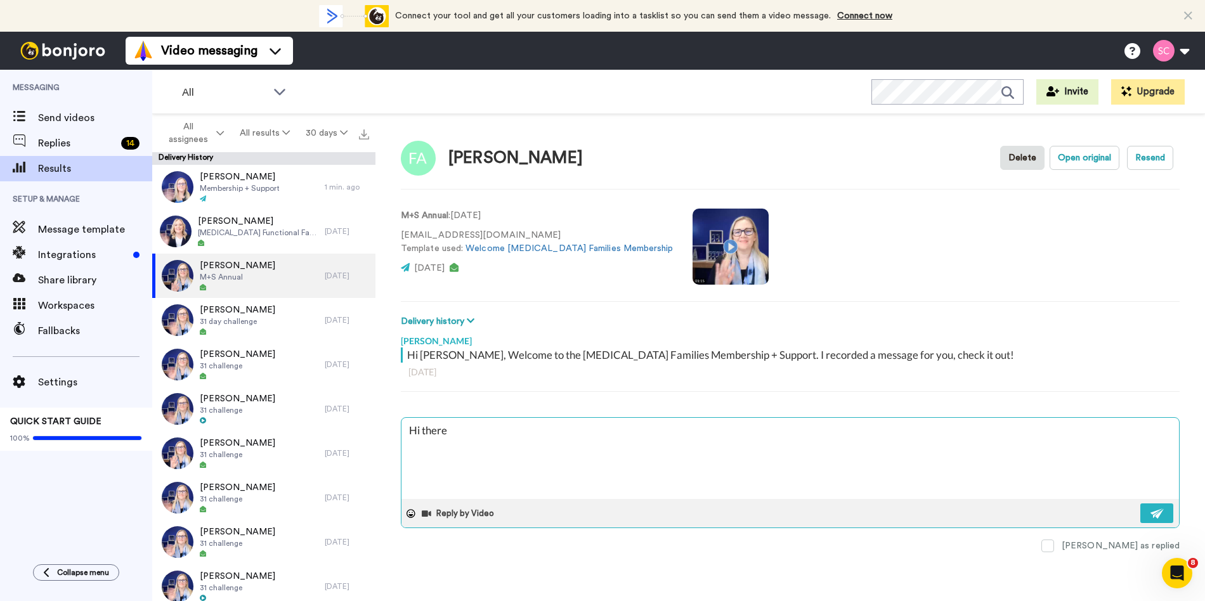
type textarea "Hi there D"
type textarea "x"
type textarea "Hi there De"
type textarea "x"
type textarea "Hi there D"
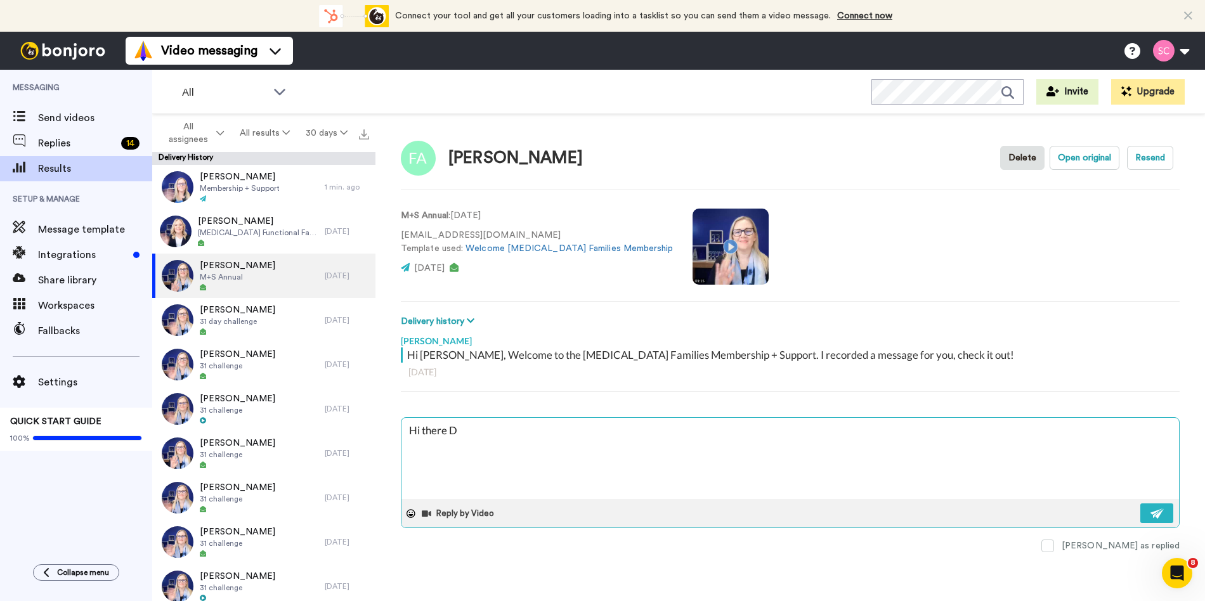
type textarea "x"
type textarea "Hi there DF"
type textarea "x"
type textarea "Hi there D"
type textarea "x"
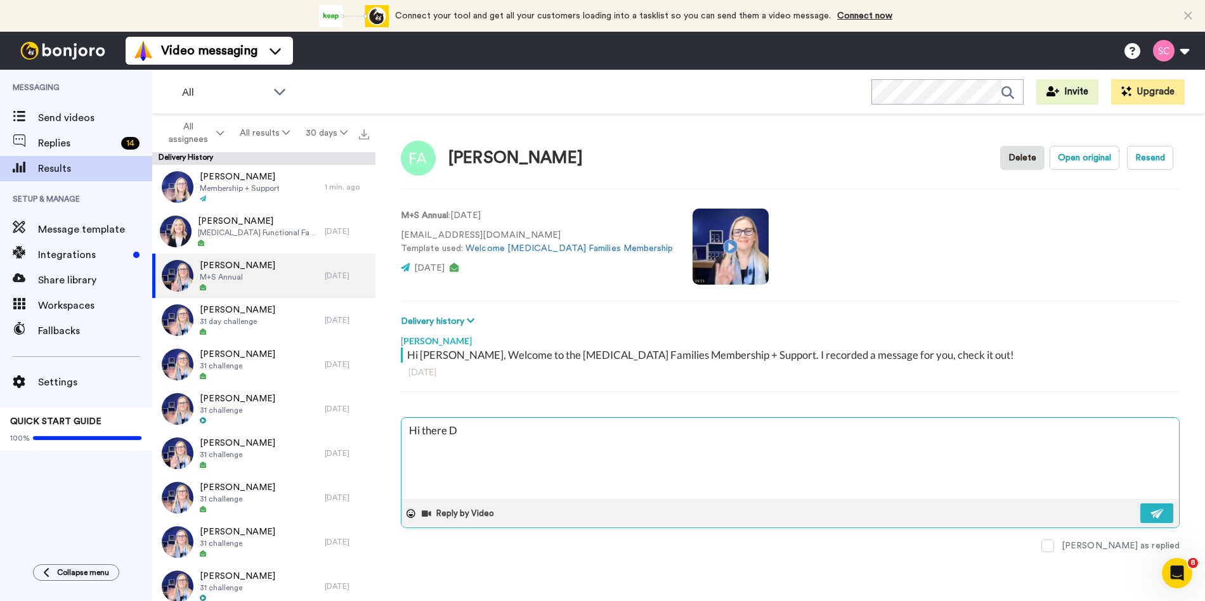
type textarea "Hi there"
type textarea "x"
type textarea "Hi there F"
type textarea "x"
type textarea "Hi there Fe"
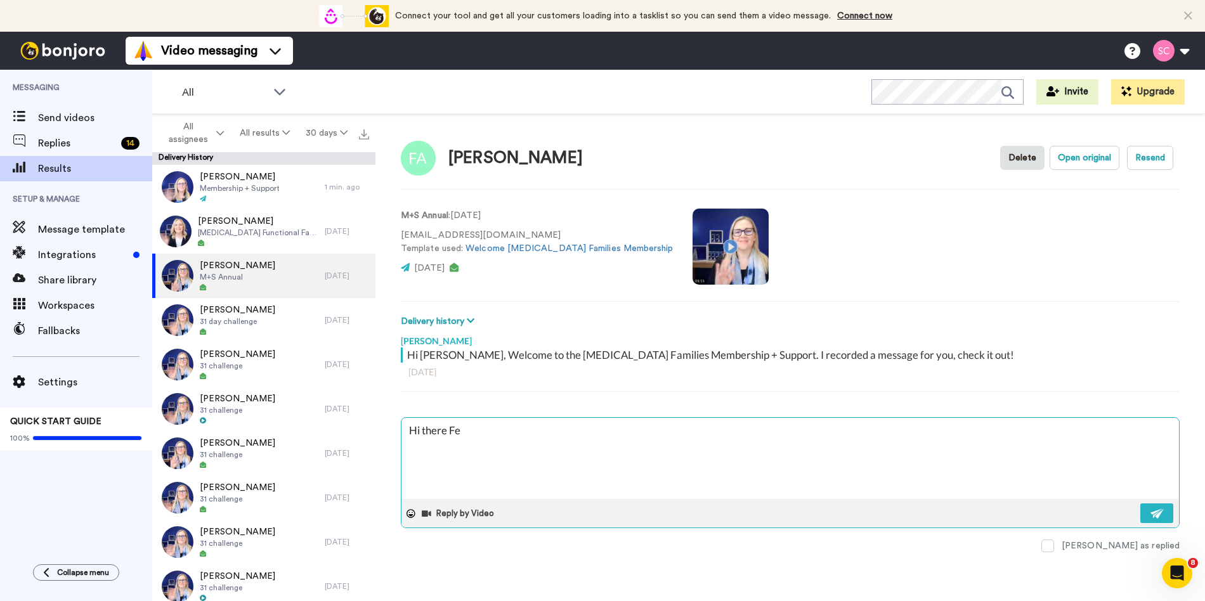
type textarea "x"
type textarea "Hi there Fel"
type textarea "x"
type textarea "Hi there Feli"
type textarea "x"
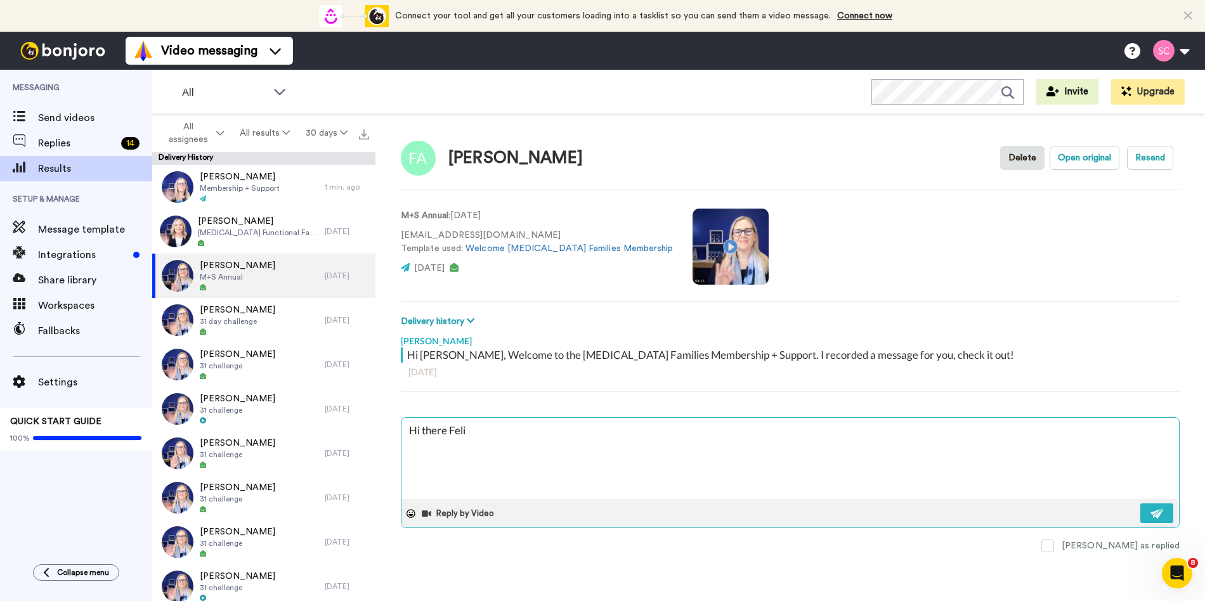
type textarea "Hi there Feliv"
type textarea "x"
type textarea "Hi there Felivi"
type textarea "x"
type textarea "Hi there Feliv"
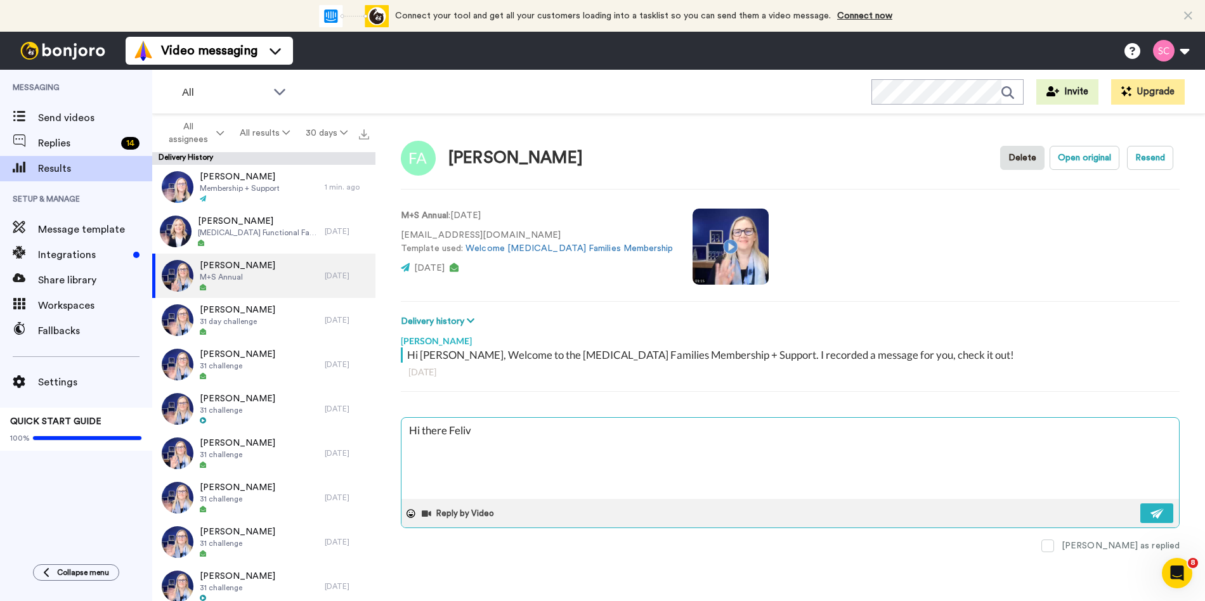
type textarea "x"
type textarea "Hi there Feli"
type textarea "x"
type textarea "Hi there Felic"
type textarea "x"
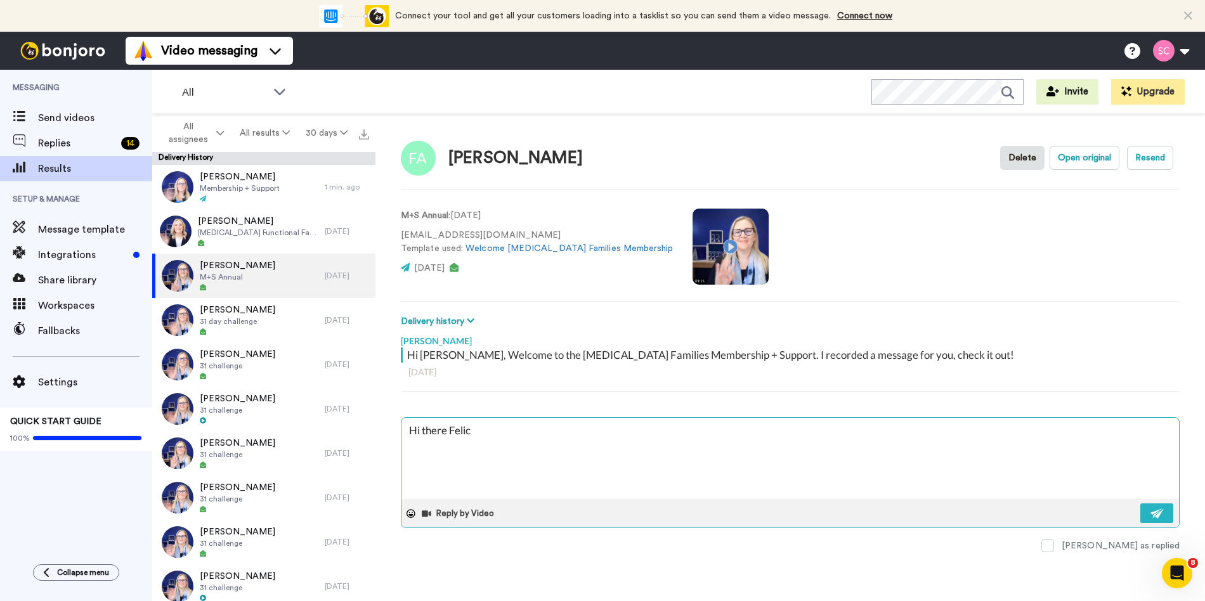
type textarea "Hi there Felicf"
type textarea "x"
type textarea "Hi there Felicfi"
type textarea "x"
type textarea "Hi there Felicfit"
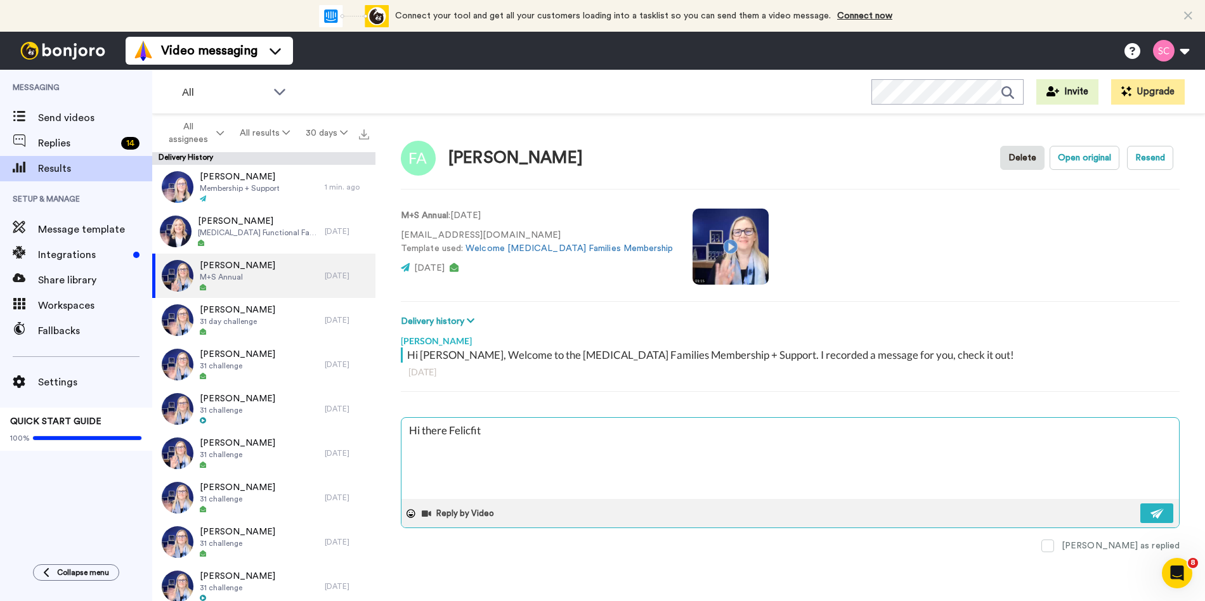
type textarea "x"
type textarea "Hi there Felicfity"
type textarea "x"
type textarea "Hi there Felicfit"
type textarea "x"
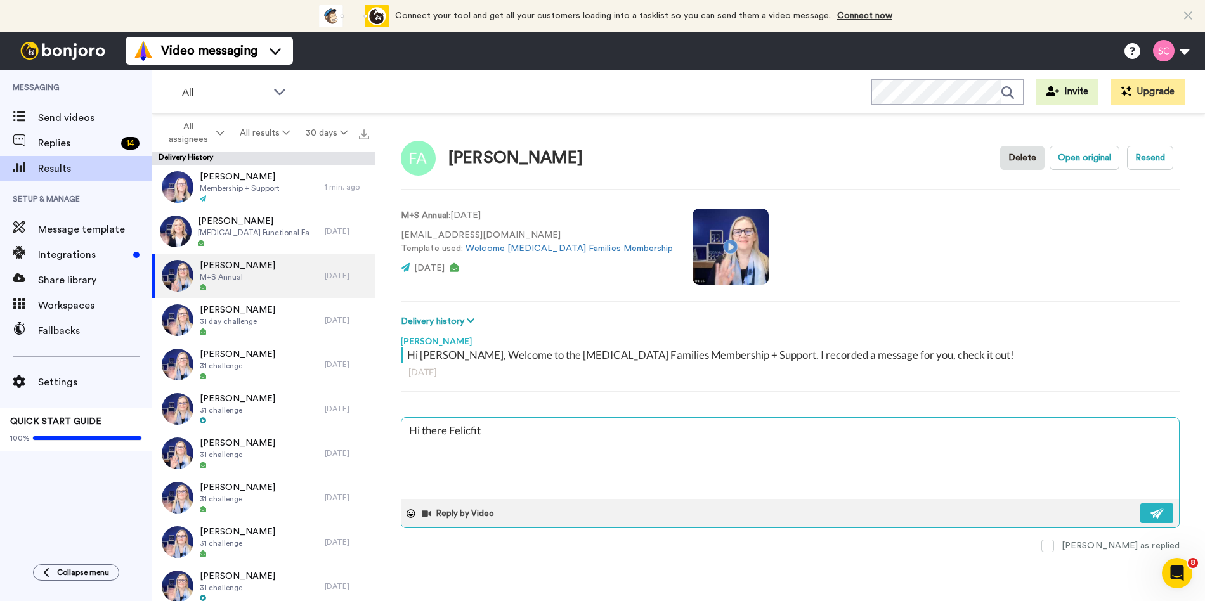
type textarea "Hi there Felicfi"
type textarea "x"
type textarea "Hi there Felicf"
type textarea "x"
type textarea "Hi there Felic"
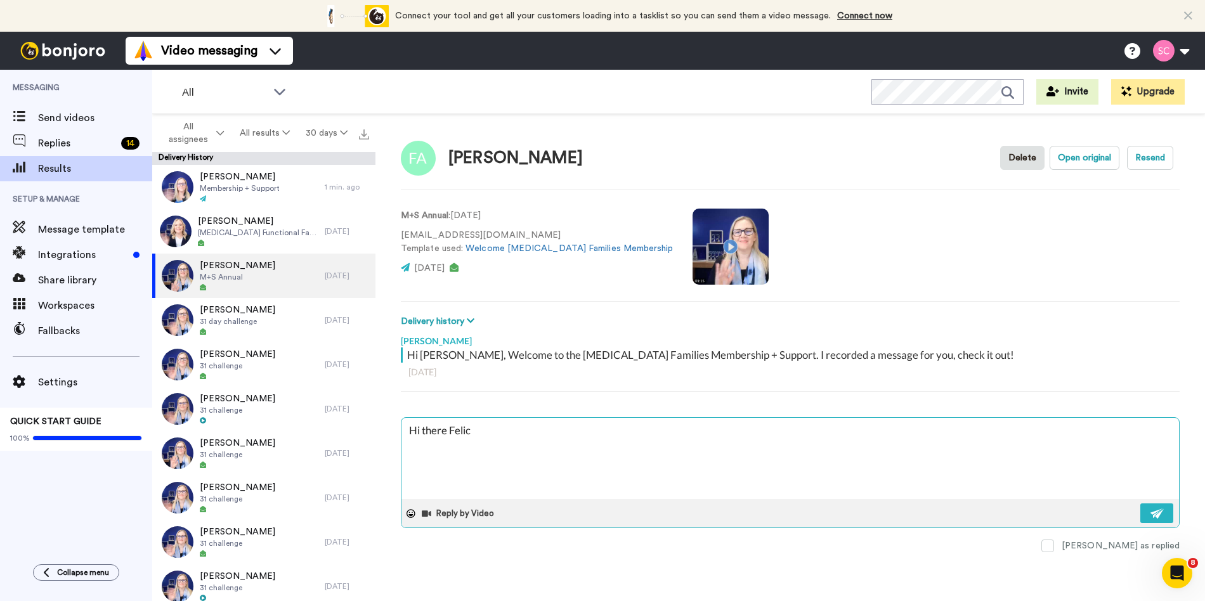
type textarea "x"
type textarea "Hi there Felici"
type textarea "x"
type textarea "Hi there Felicit"
